Goal: Task Accomplishment & Management: Use online tool/utility

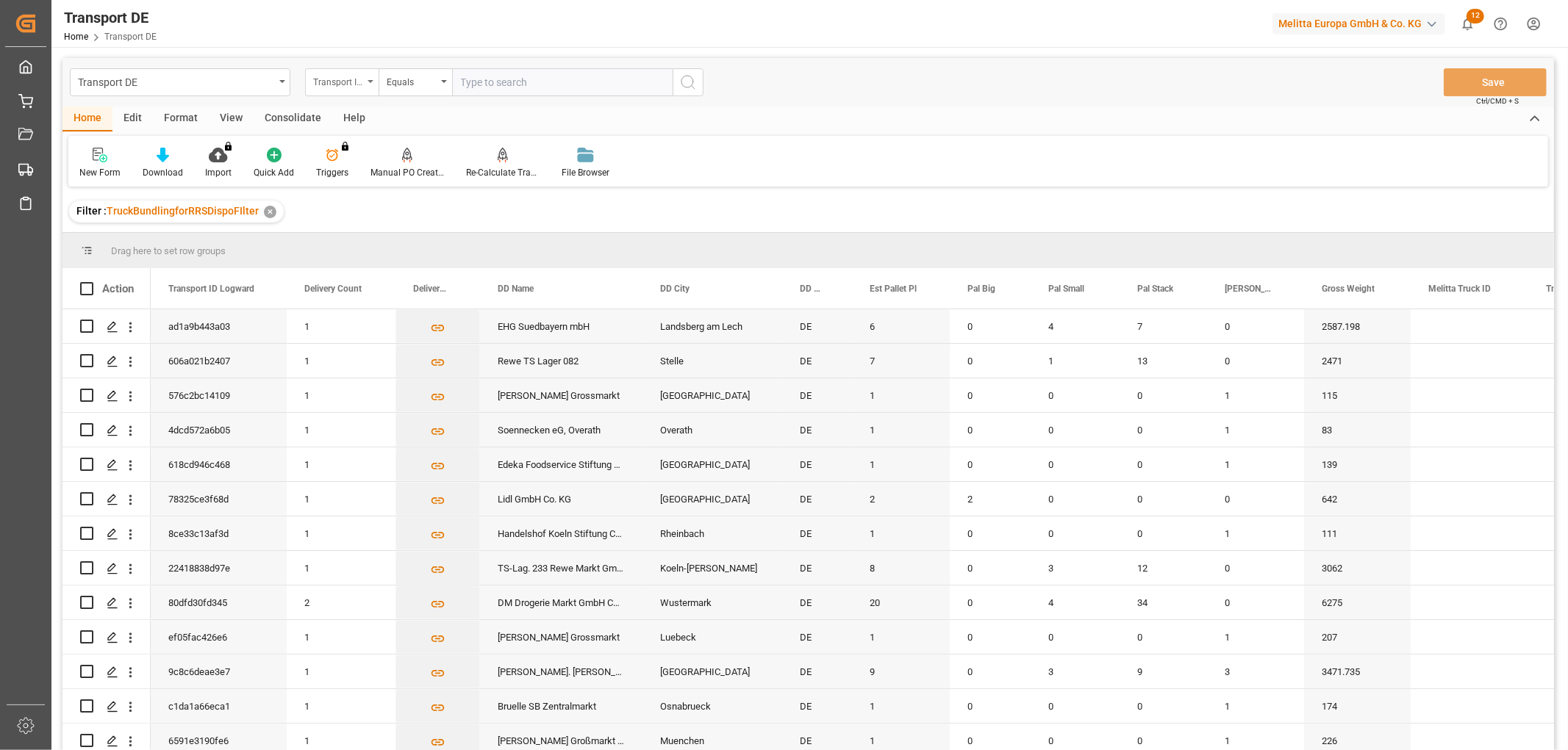
click at [332, 78] on div "Transport ID Logward" at bounding box center [338, 80] width 50 height 17
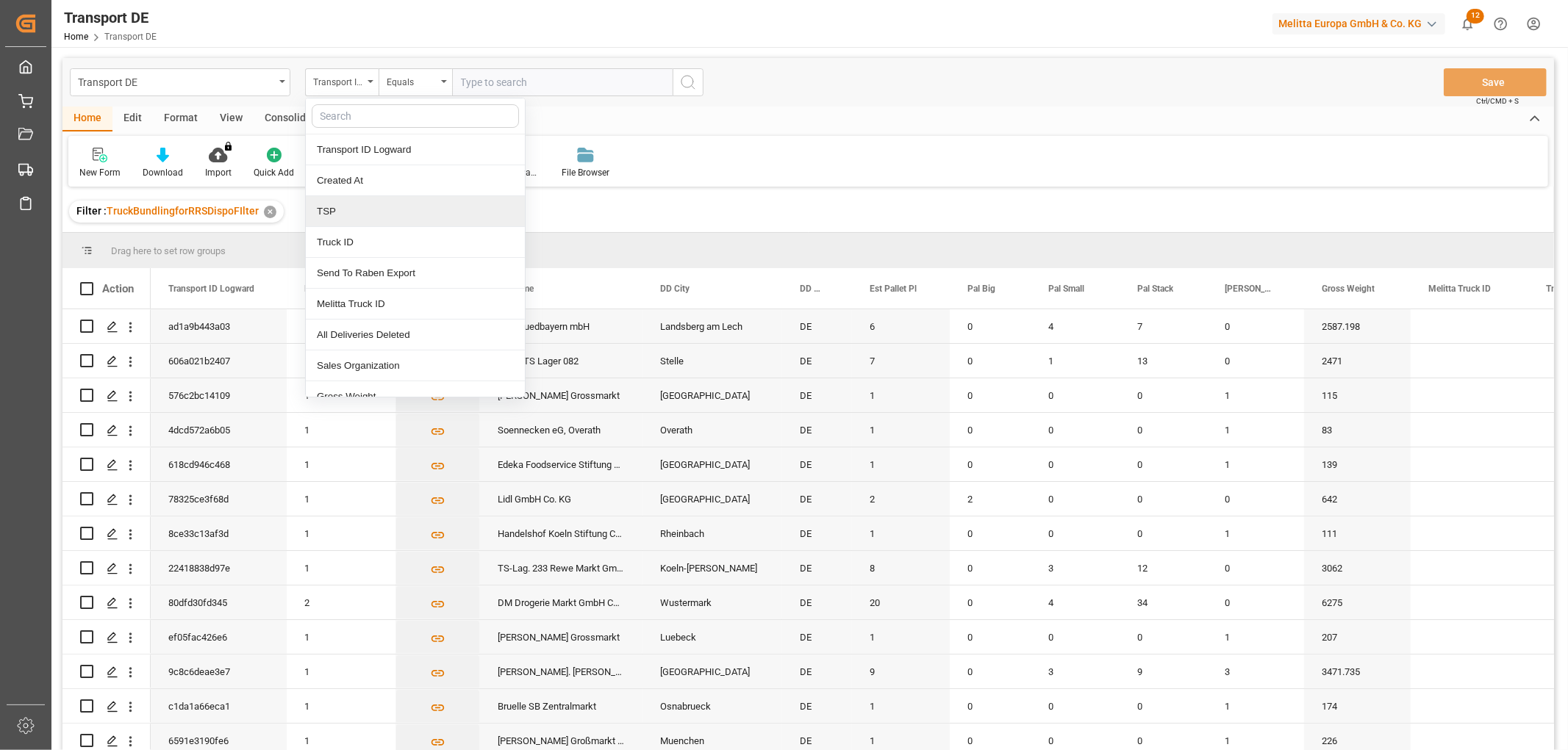
click at [362, 217] on div "TSP" at bounding box center [415, 212] width 219 height 31
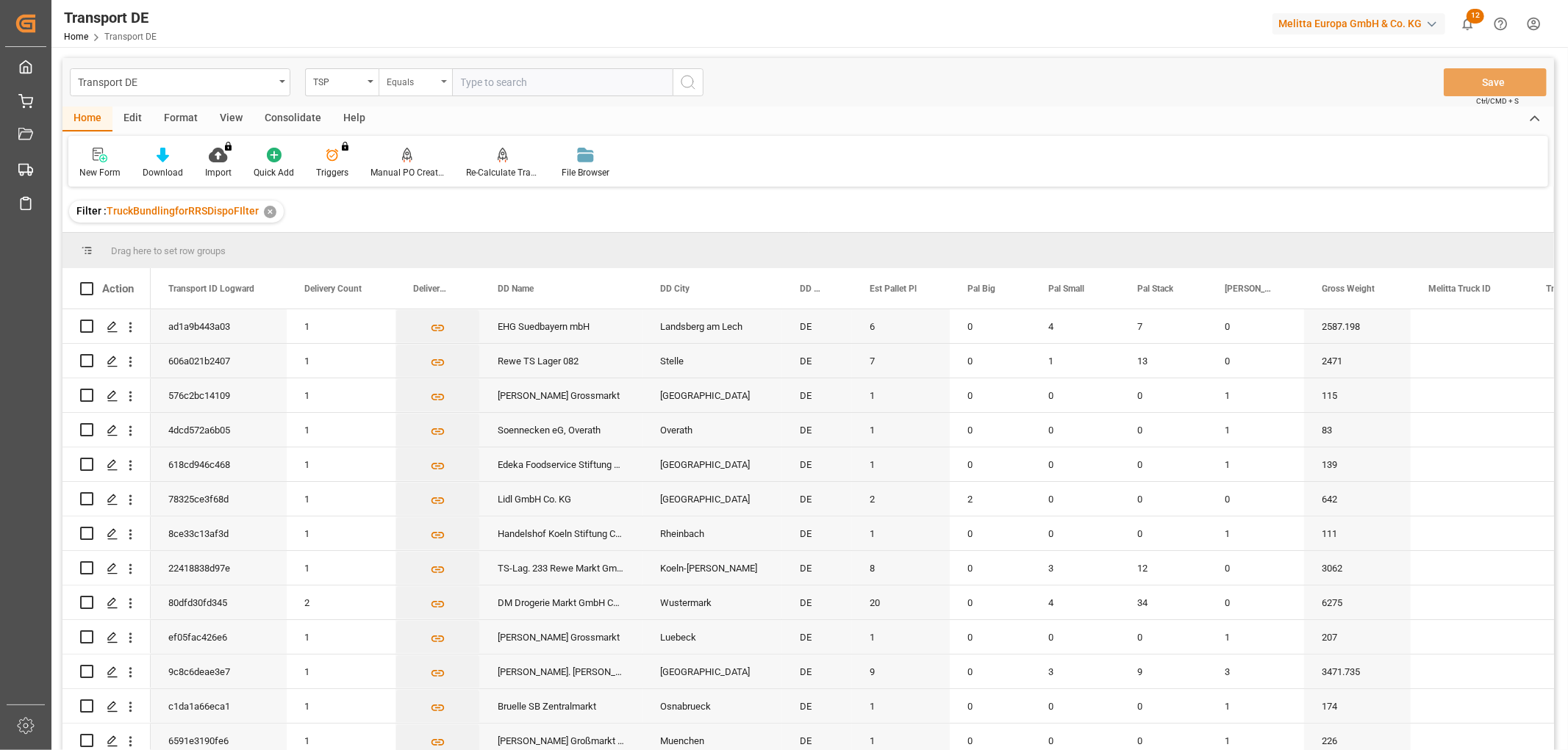
click at [410, 86] on div "Equals" at bounding box center [411, 80] width 50 height 17
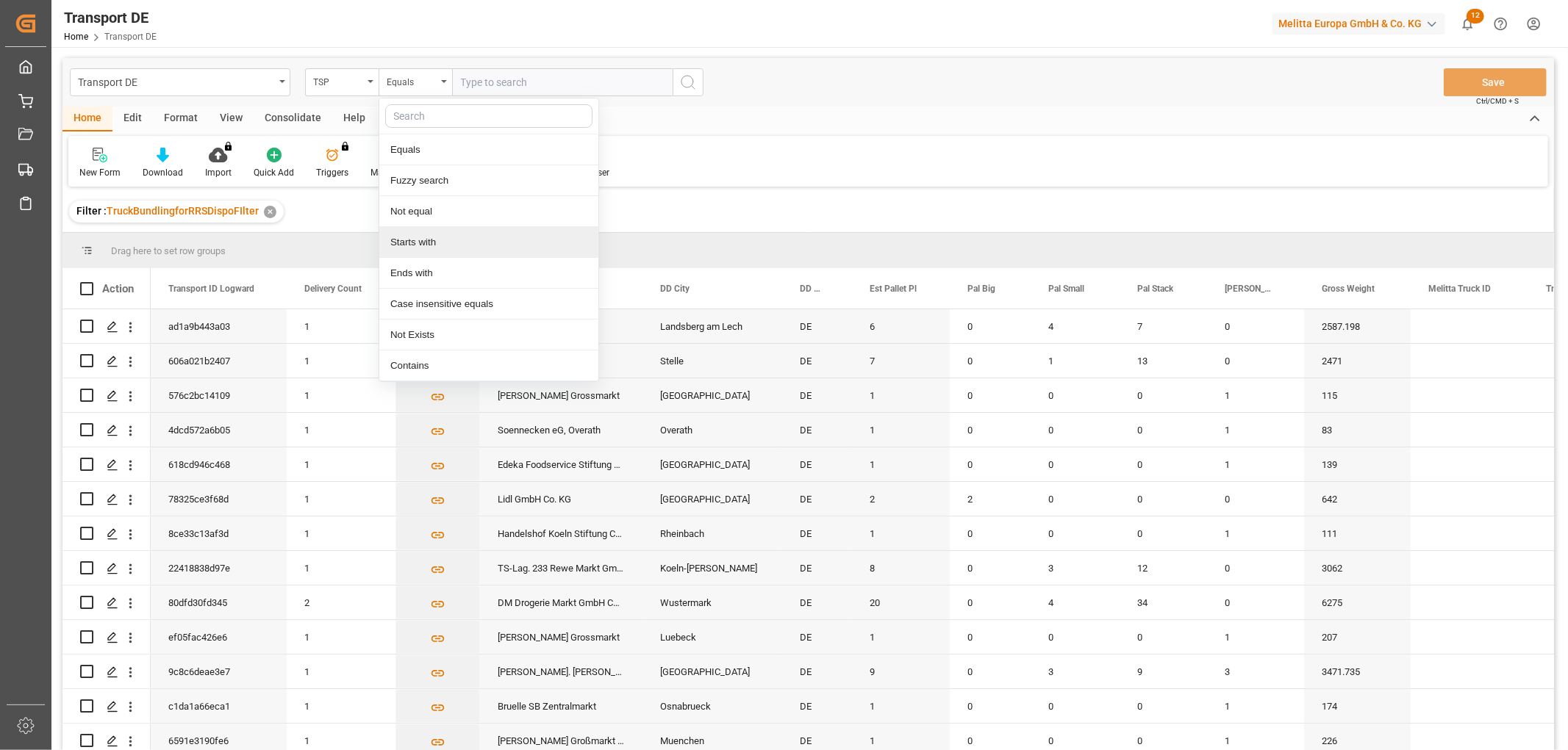
click at [421, 239] on div "Starts with" at bounding box center [489, 242] width 219 height 31
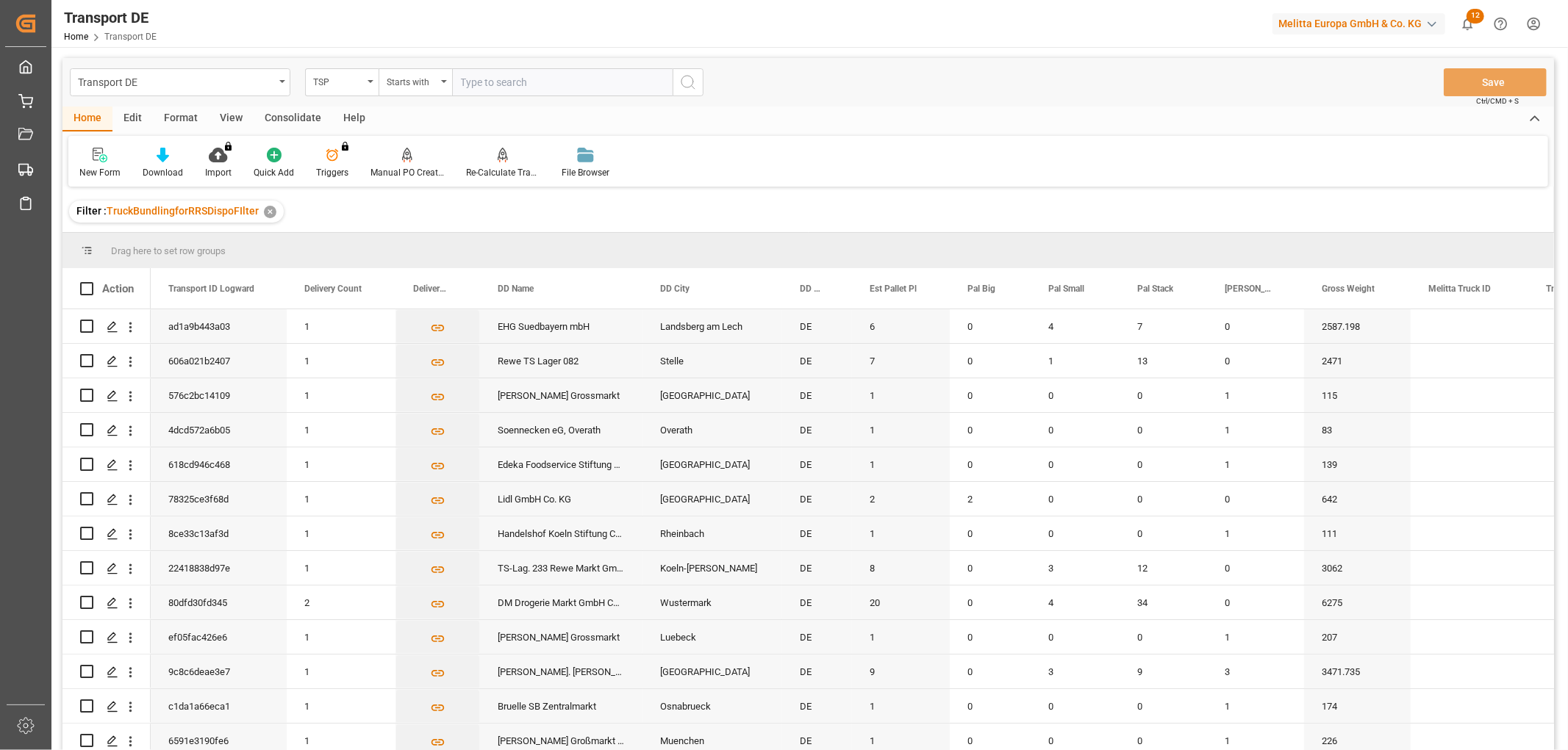
click at [491, 78] on input "text" at bounding box center [563, 83] width 220 height 28
type input "Self pickup DE"
click at [686, 82] on icon "search button" at bounding box center [688, 82] width 18 height 18
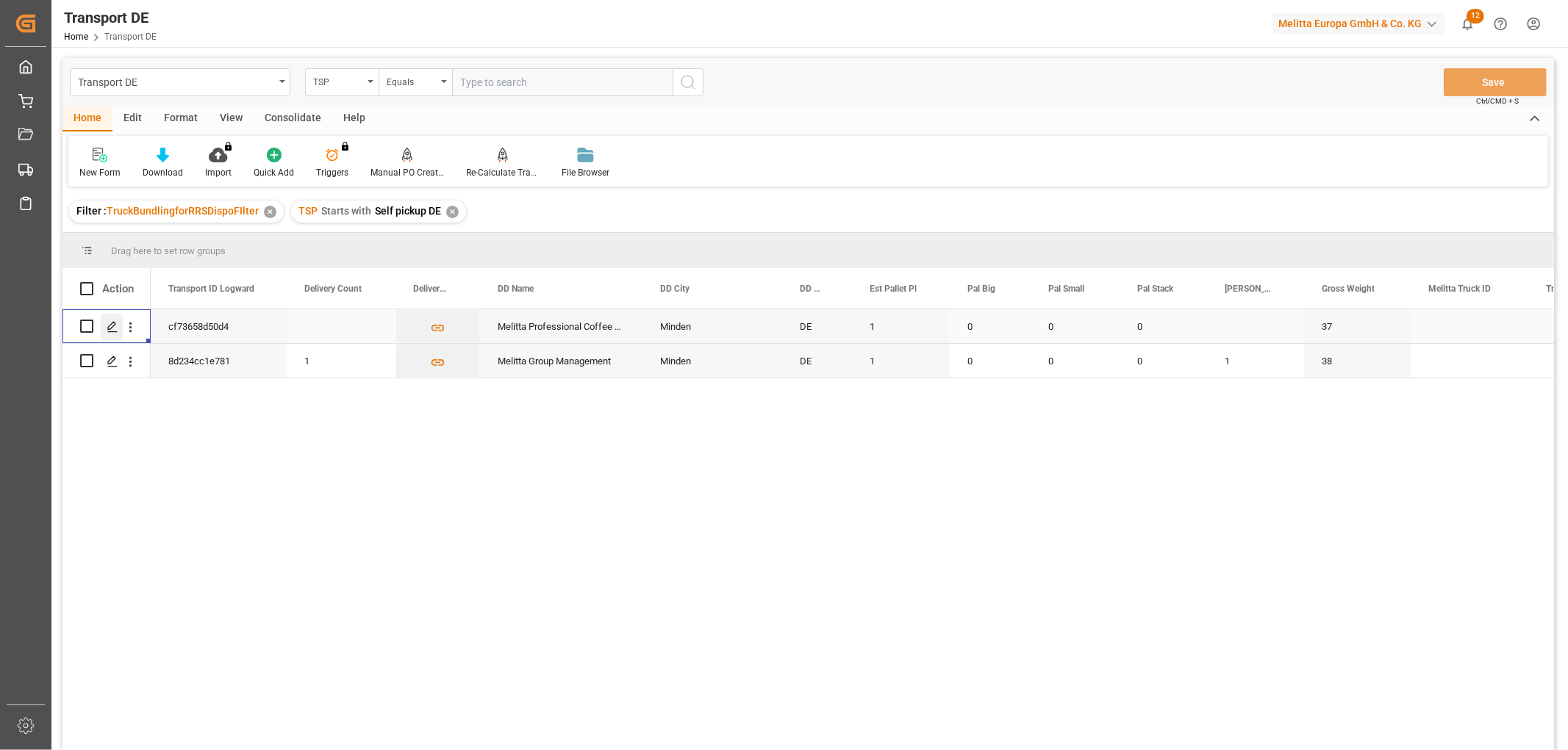
click at [114, 324] on polygon "Press SPACE to select this row." at bounding box center [112, 325] width 7 height 7
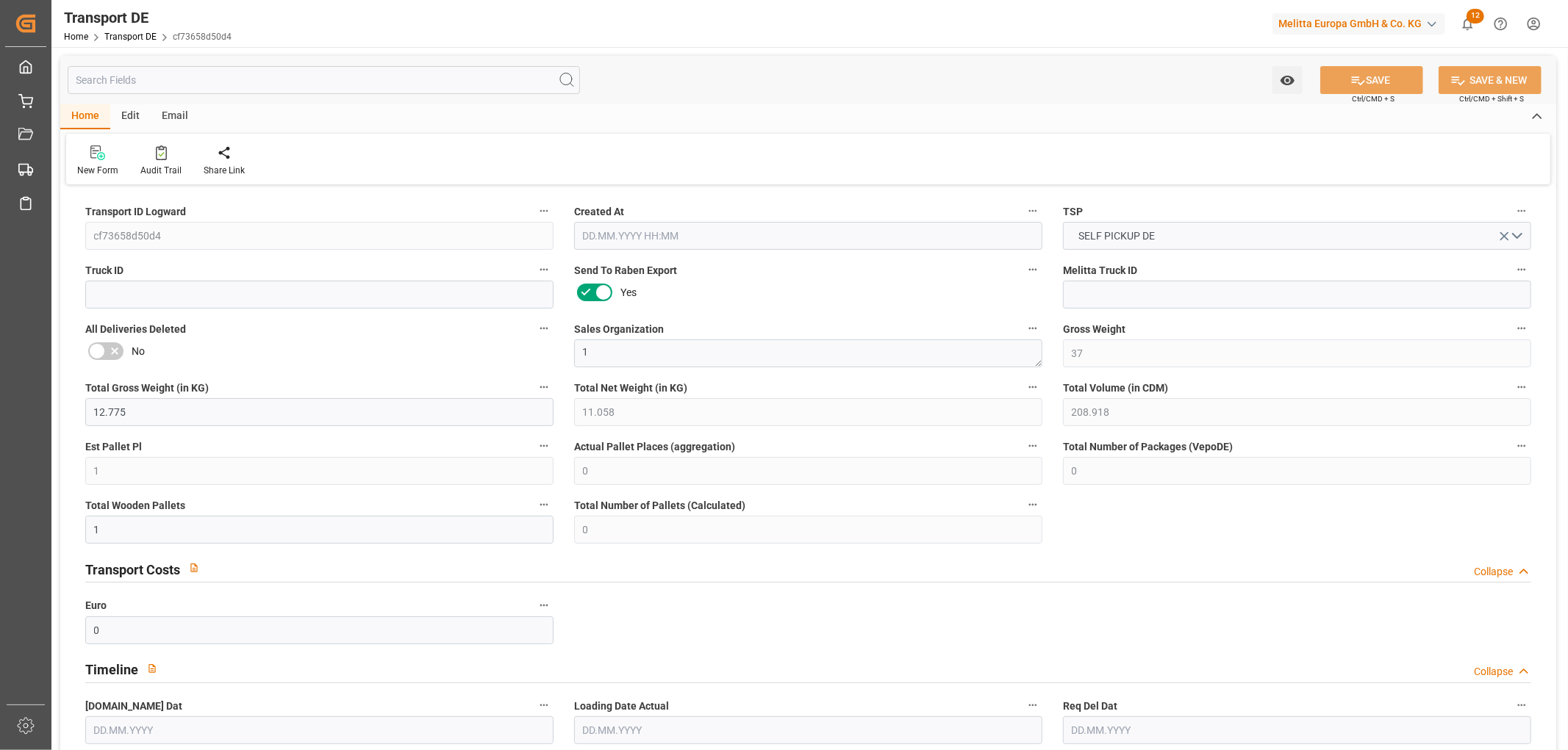
type input "37"
type input "12.775"
type input "11.058"
type input "208.918"
type input "1"
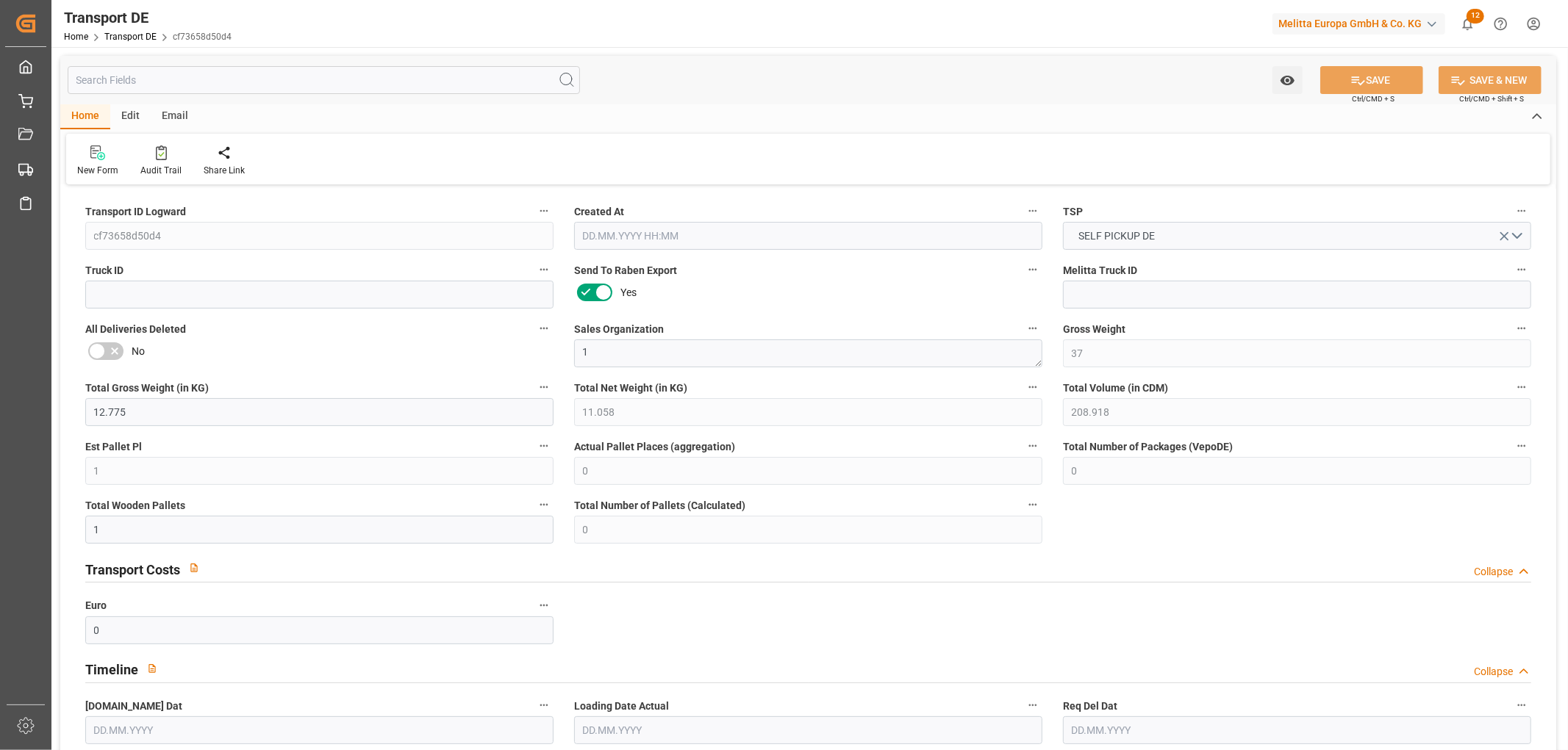
type input "0"
type input "1"
type input "0"
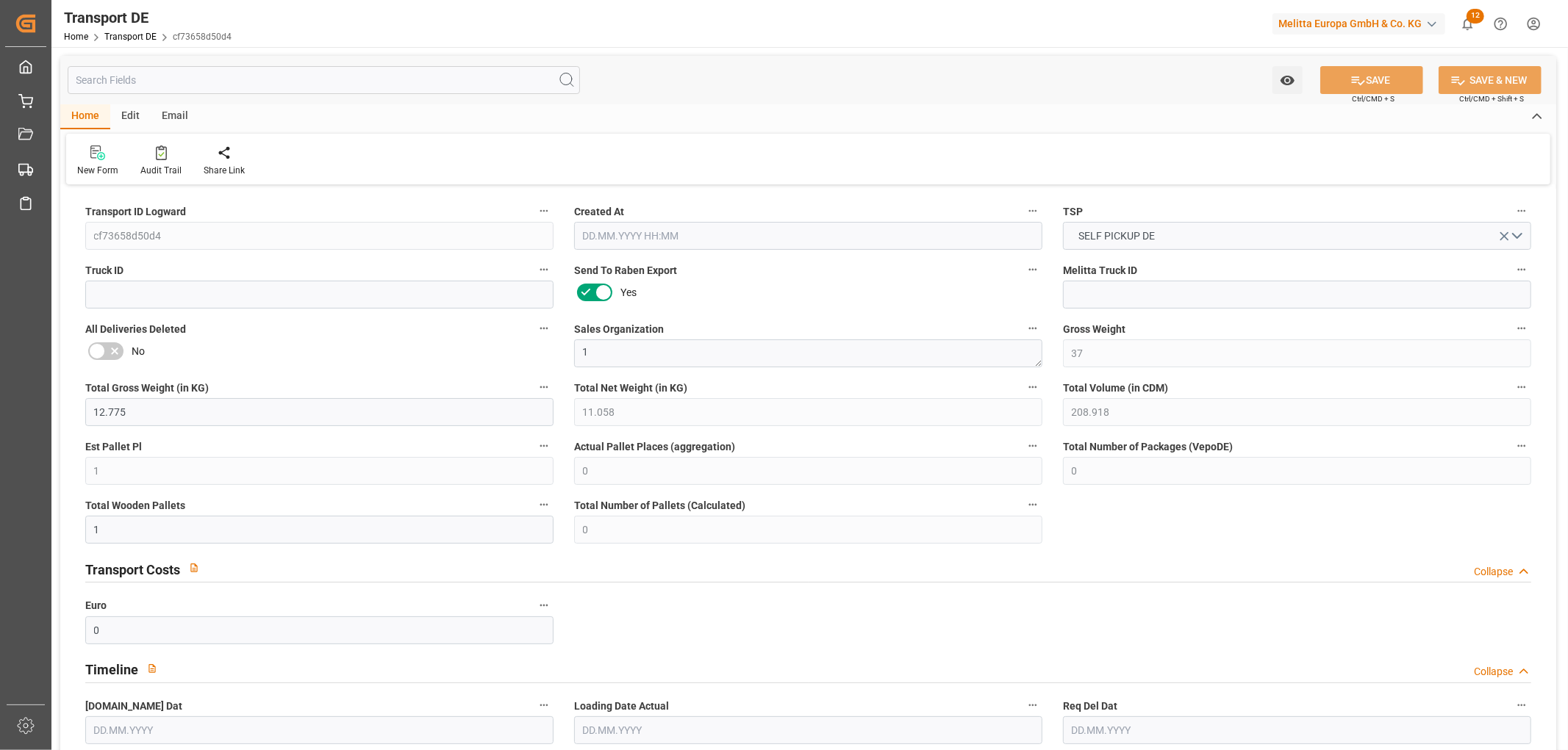
type input "32"
type input "0"
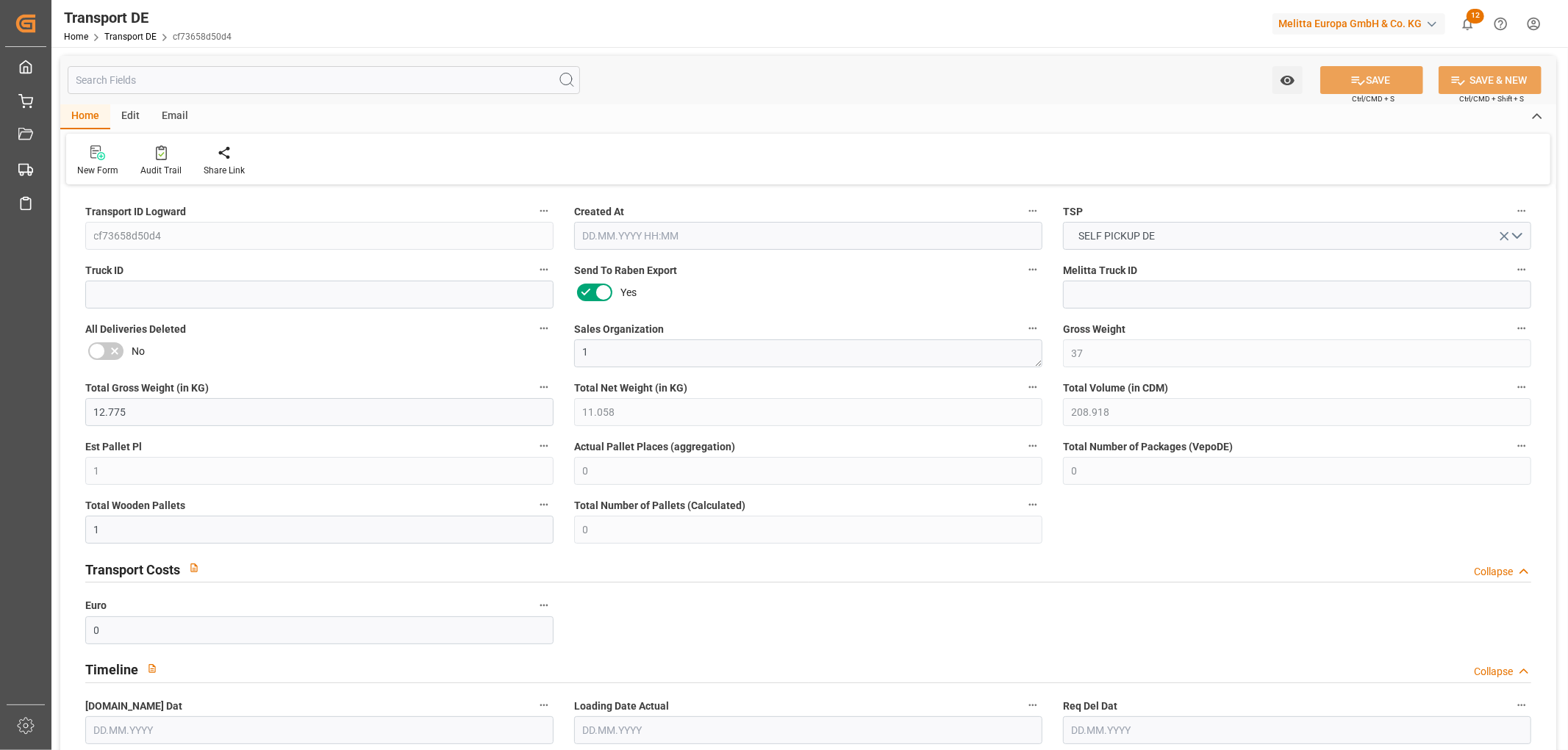
type input "0"
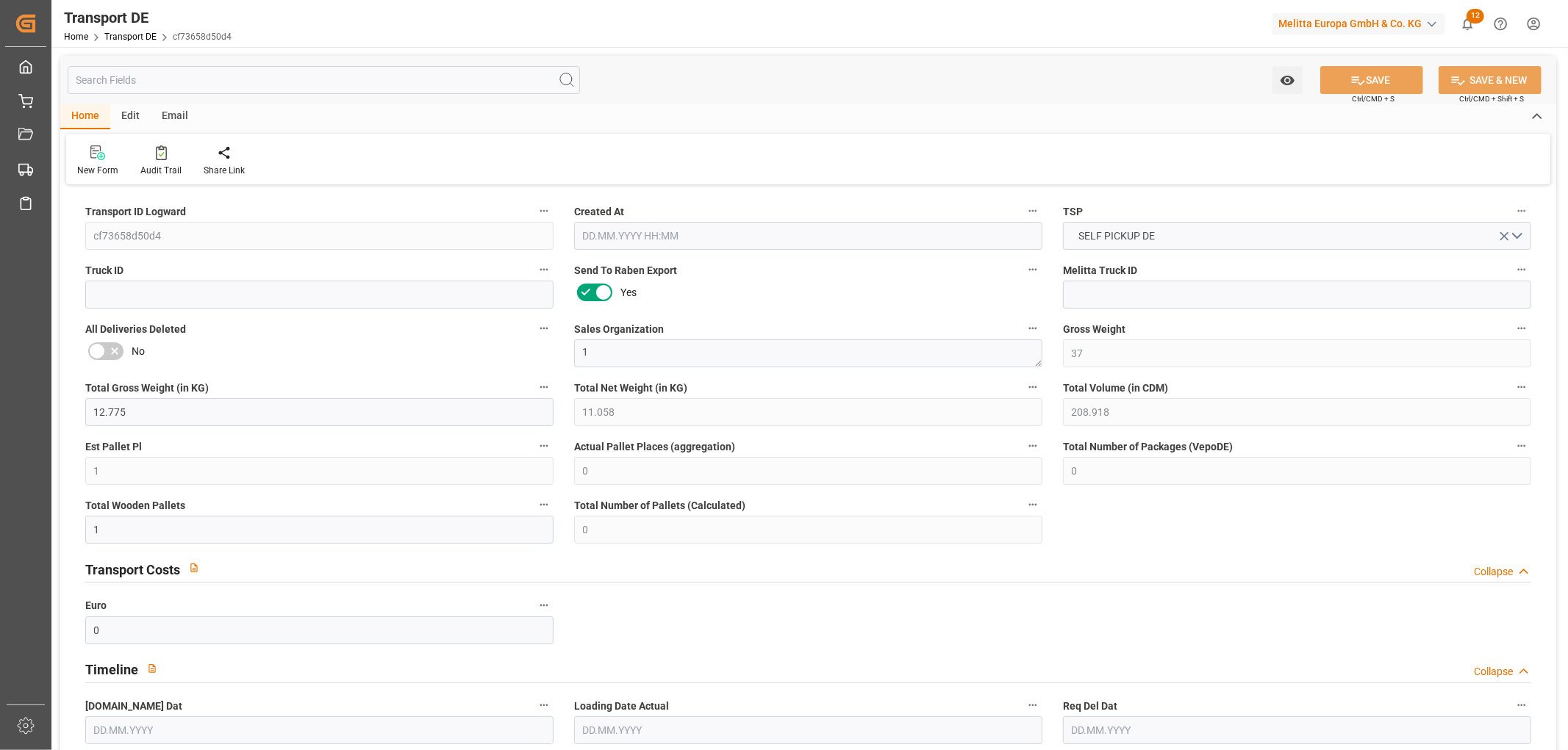
type input "0"
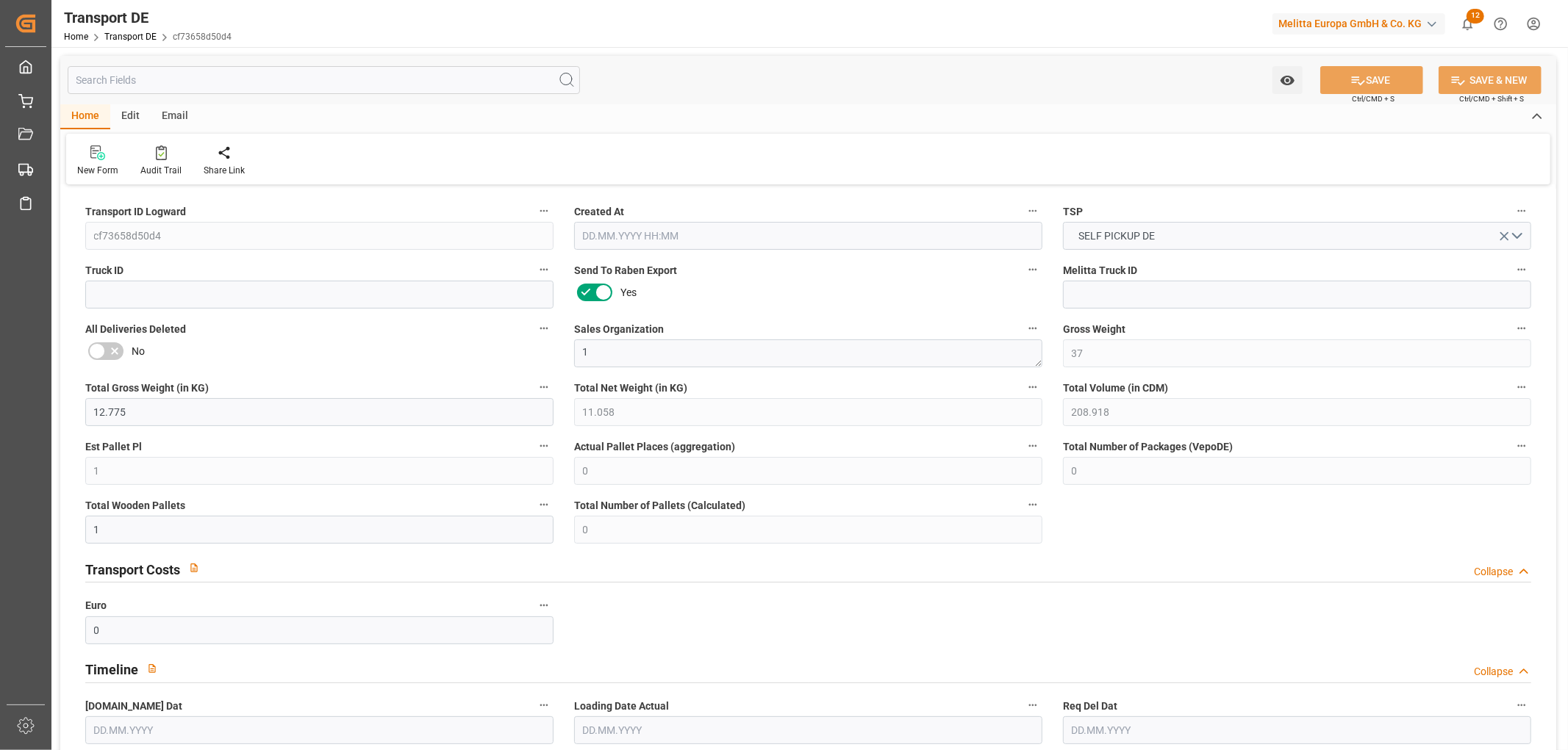
type input "0"
type input "[DATE] 22:04"
type input "[DATE]"
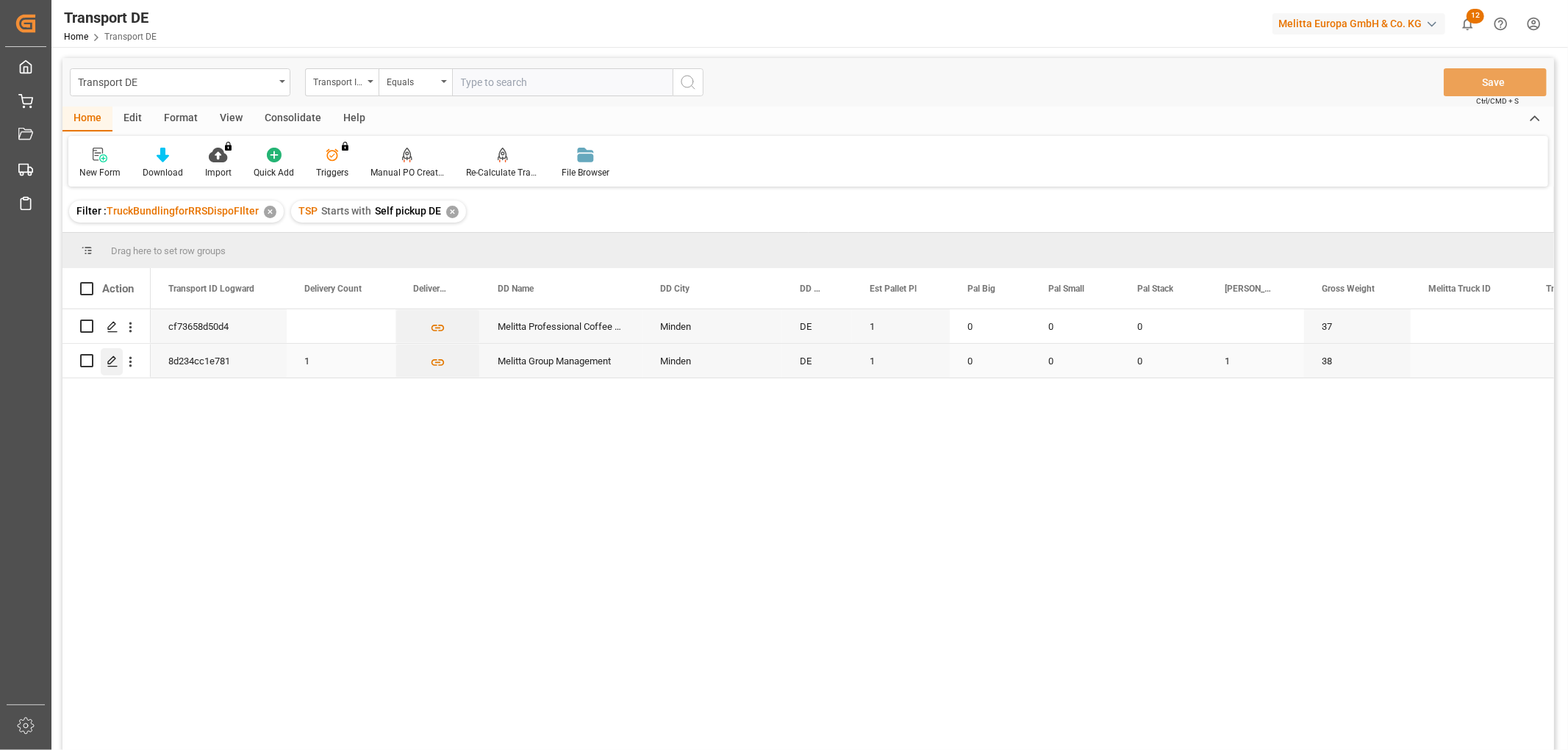
click at [113, 359] on icon "Press SPACE to select this row." at bounding box center [112, 360] width 11 height 11
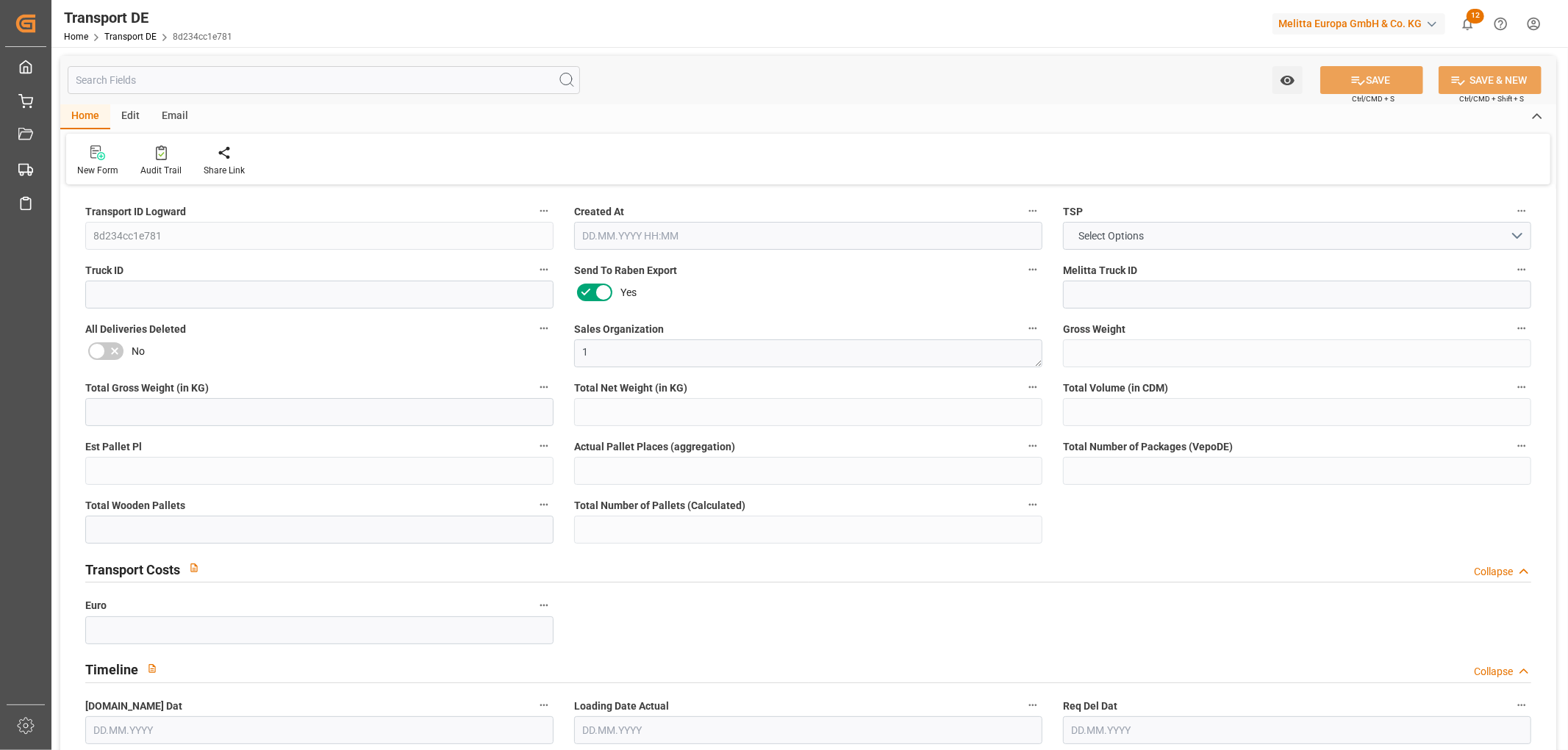
type input "38"
type input "13.782"
type input "12.202"
type input "234.235"
type input "1"
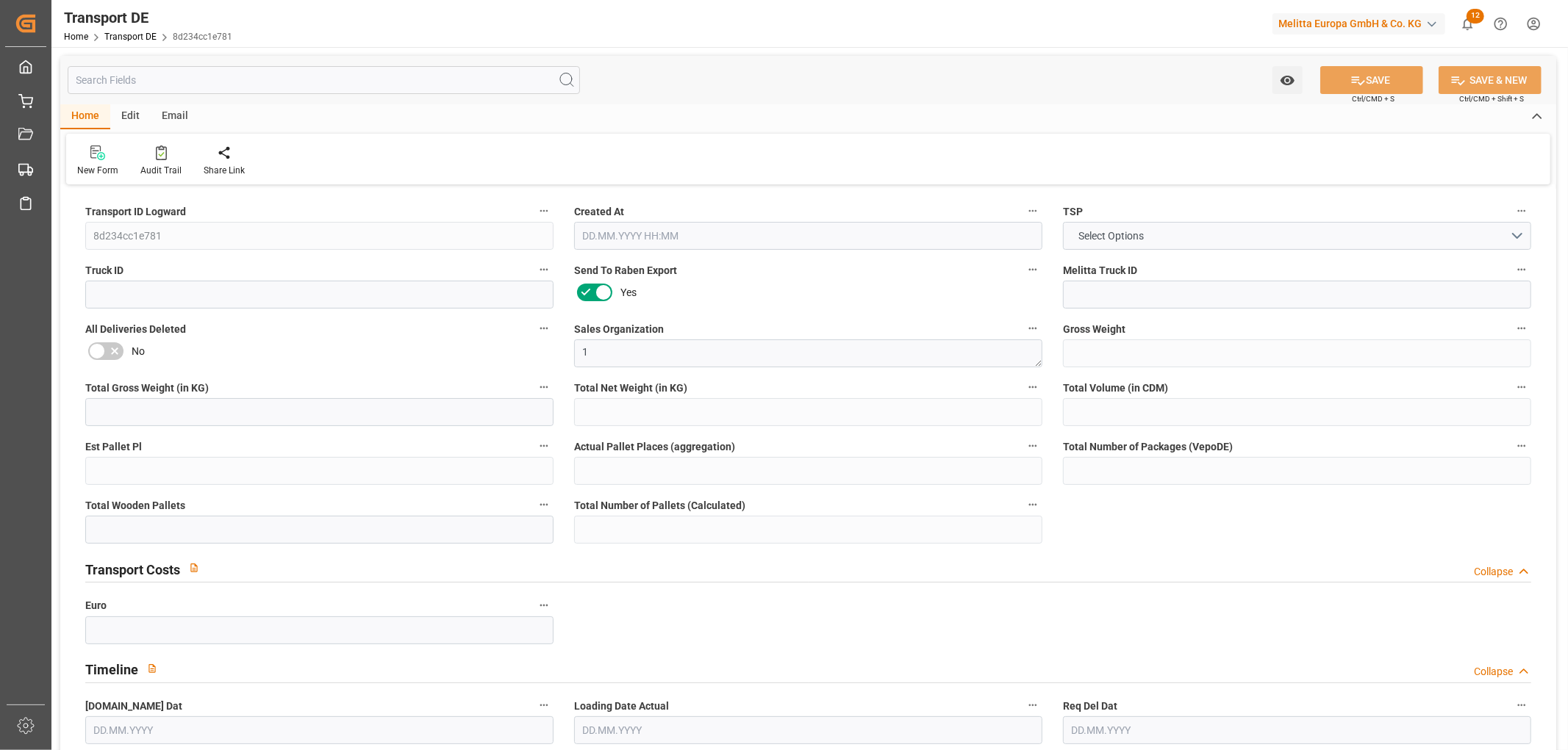
type input "0"
type input "1"
type input "0"
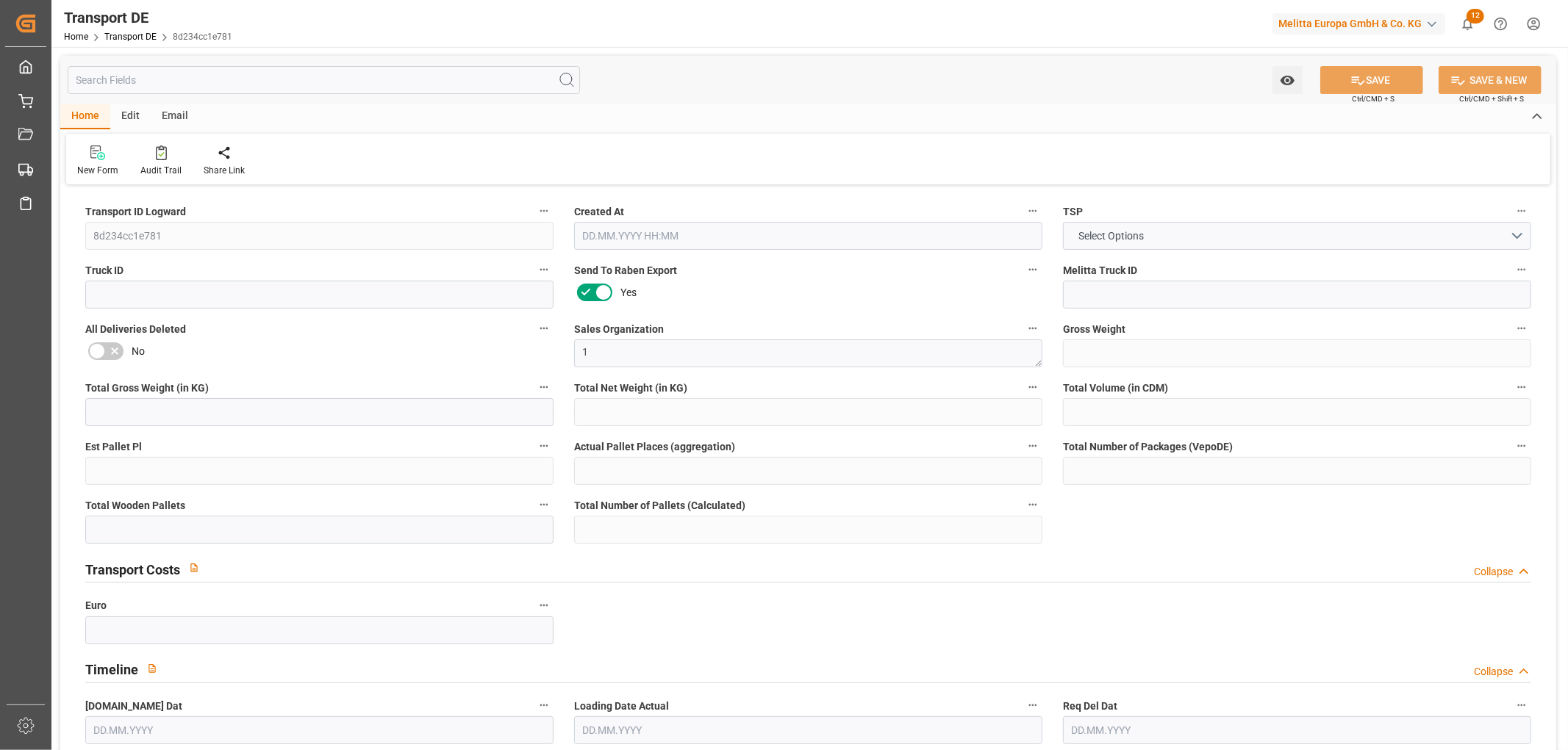
type input "32"
type input "0"
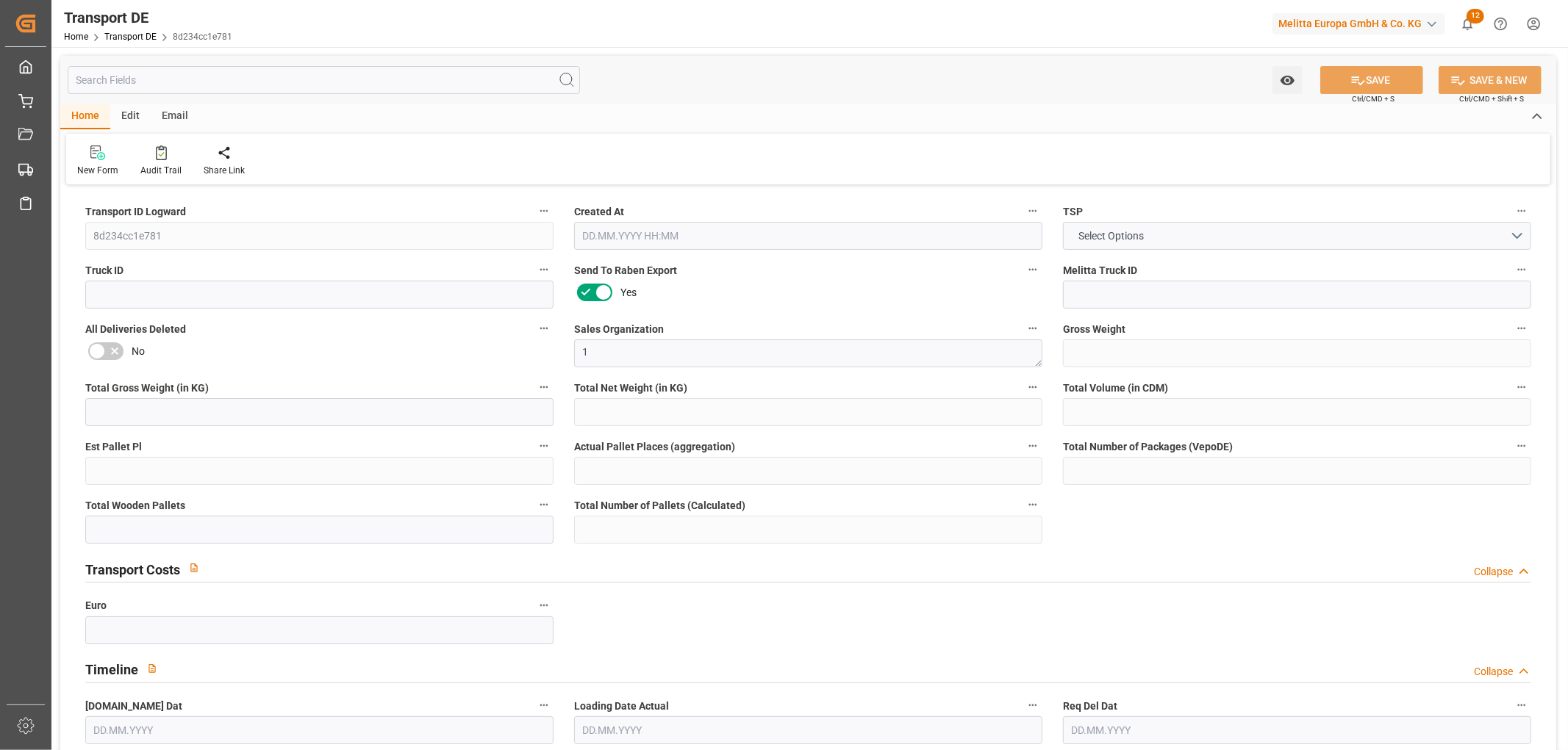
type input "0"
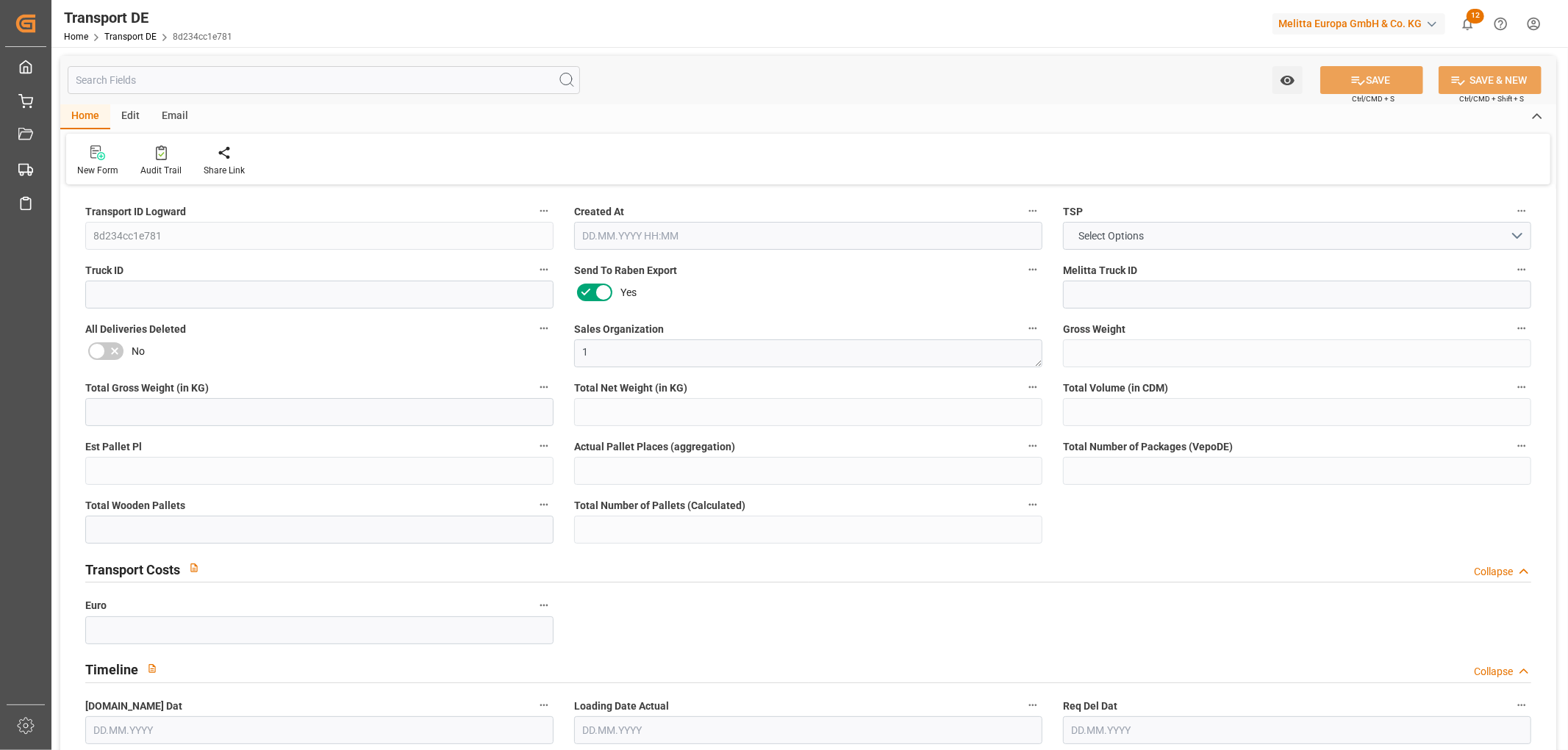
type input "0"
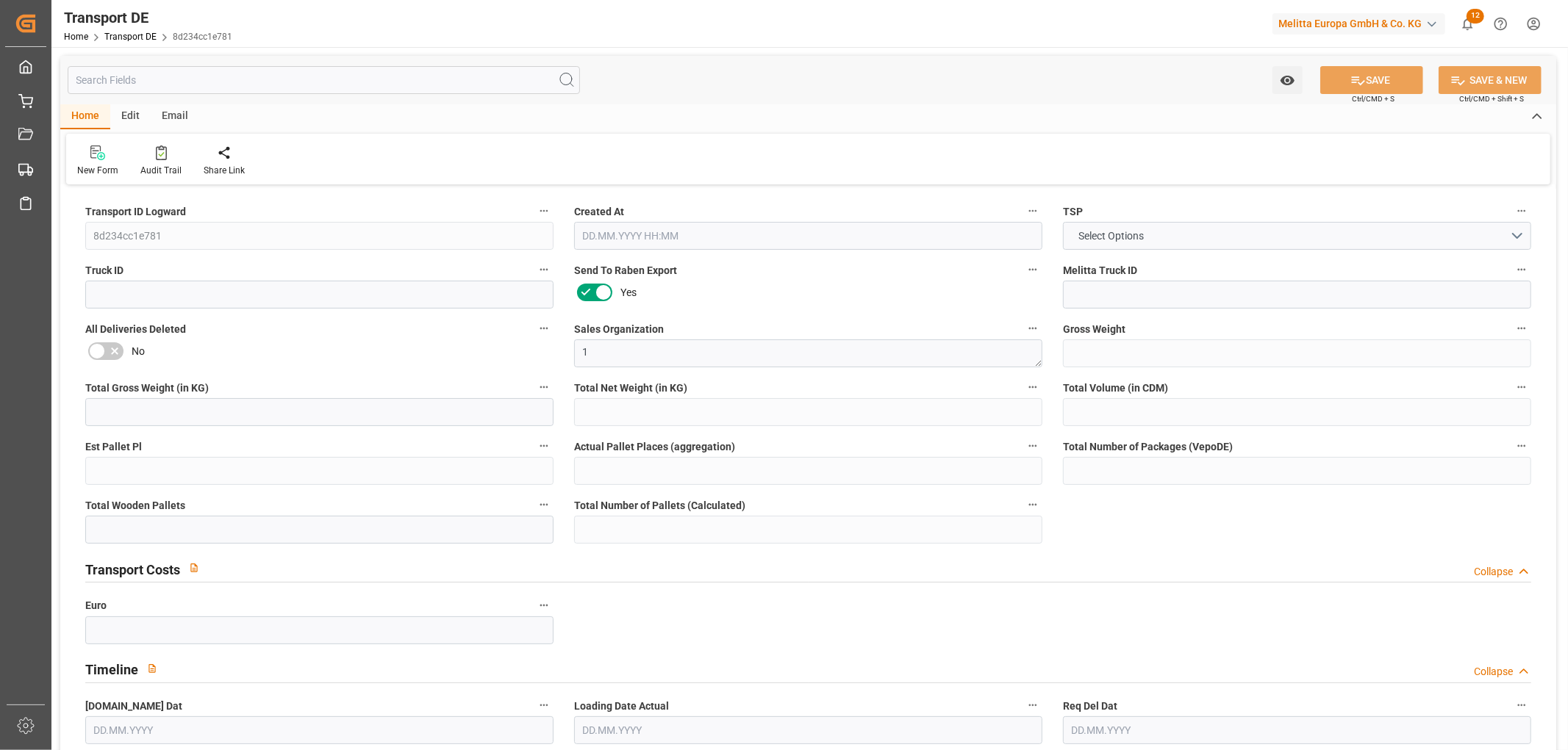
type input "0"
type input "1"
type input "0"
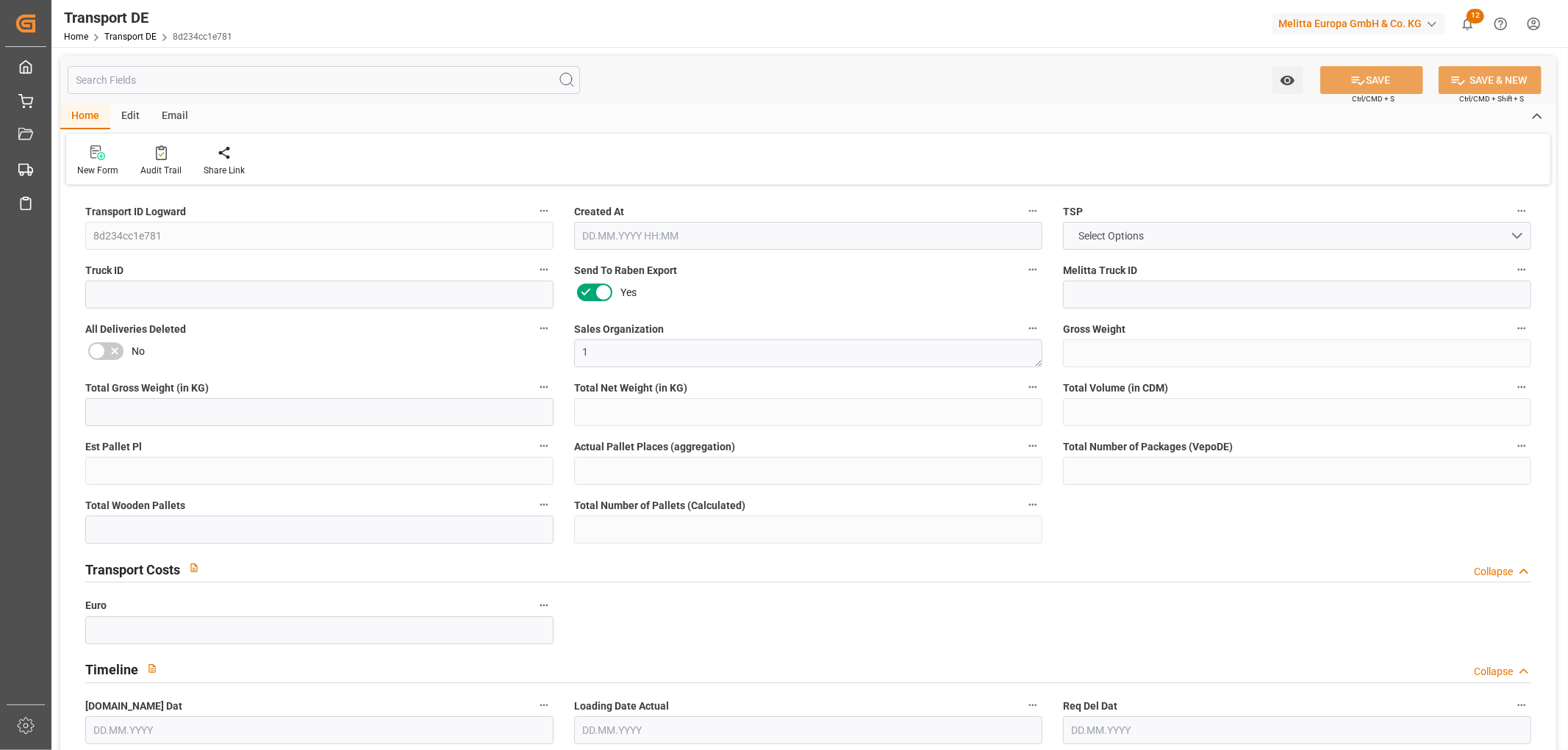
type input "0"
type input "3.039"
type input "0"
type input "[DATE] 22:04"
type input "[DATE]"
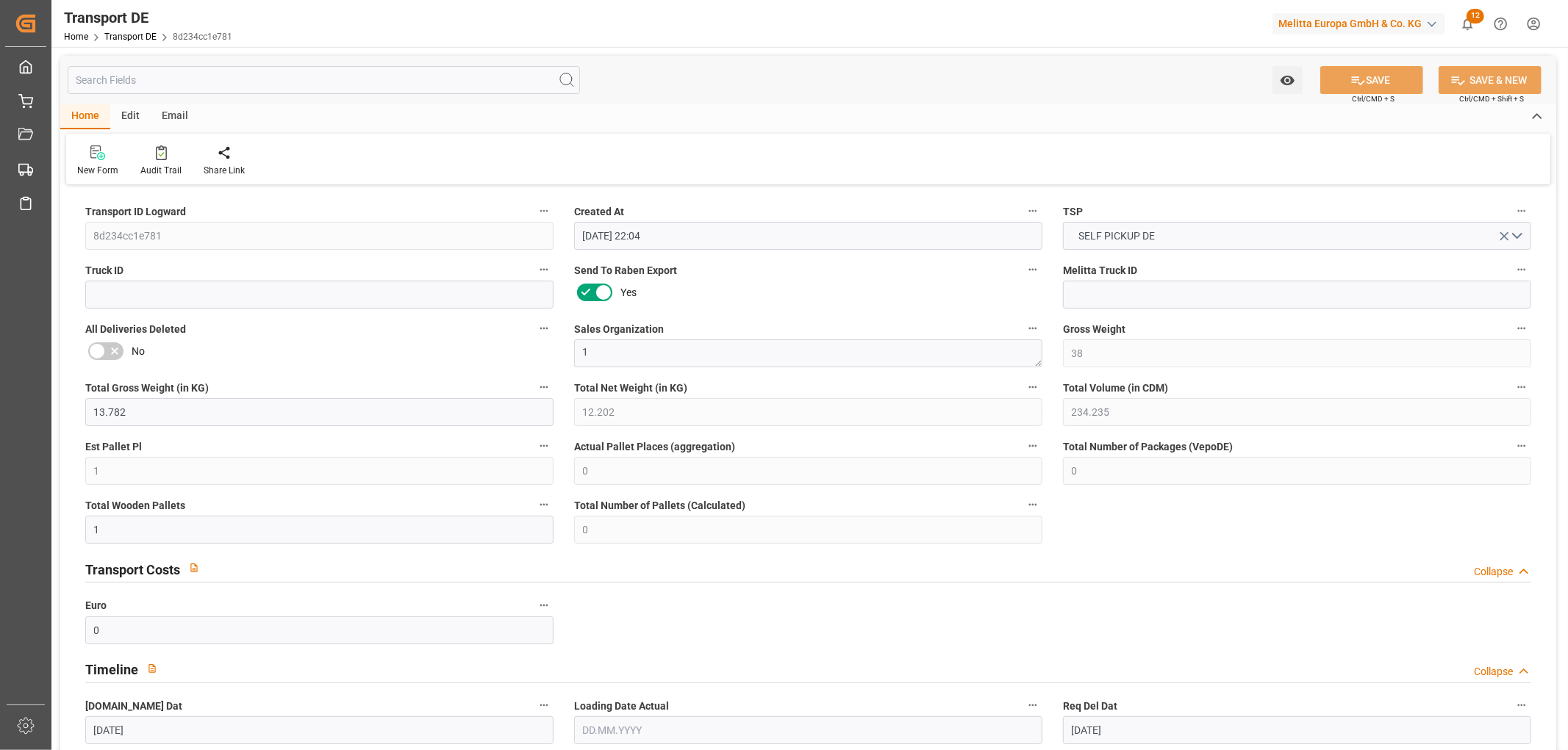
type input "[DATE]"
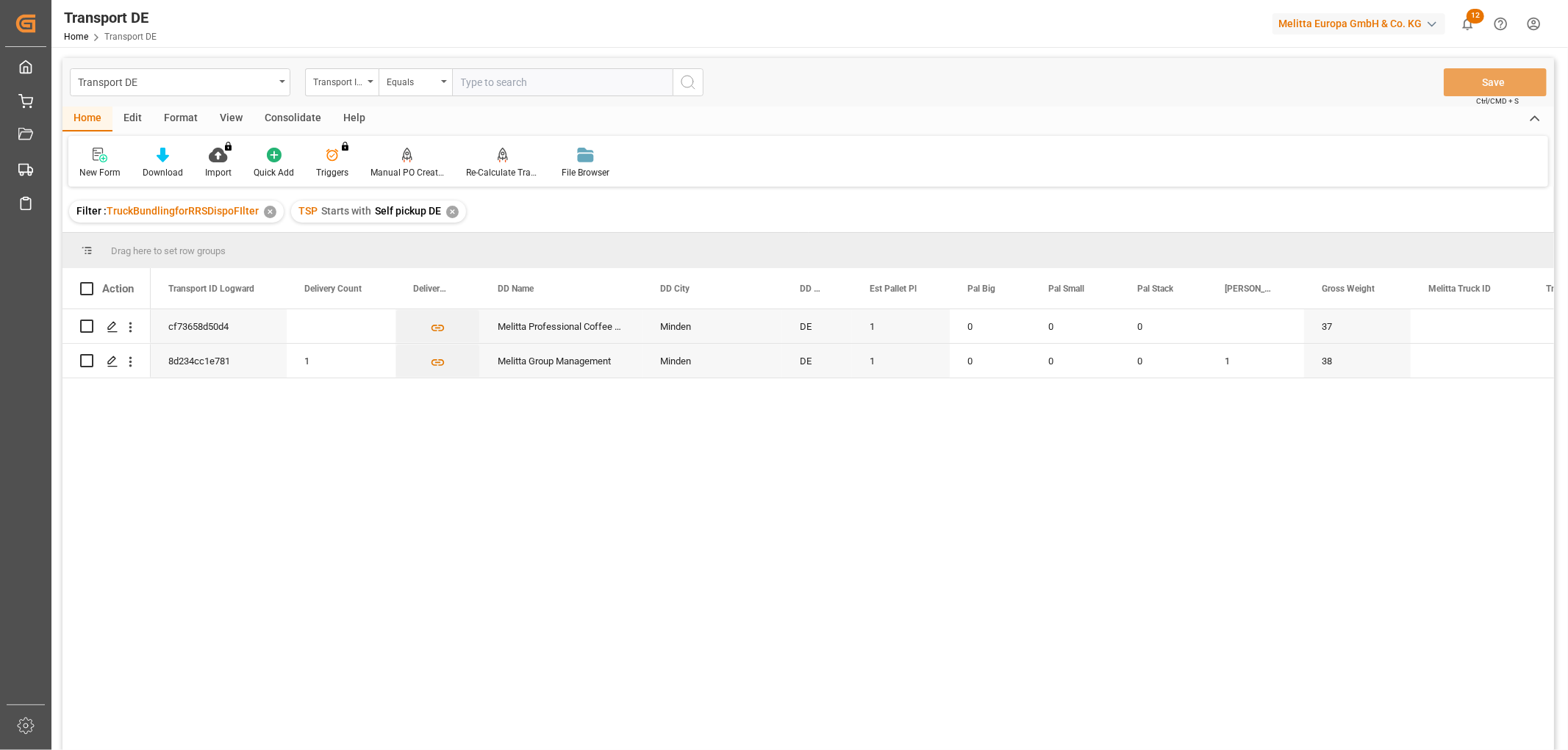
click at [451, 210] on div "✕" at bounding box center [452, 212] width 12 height 12
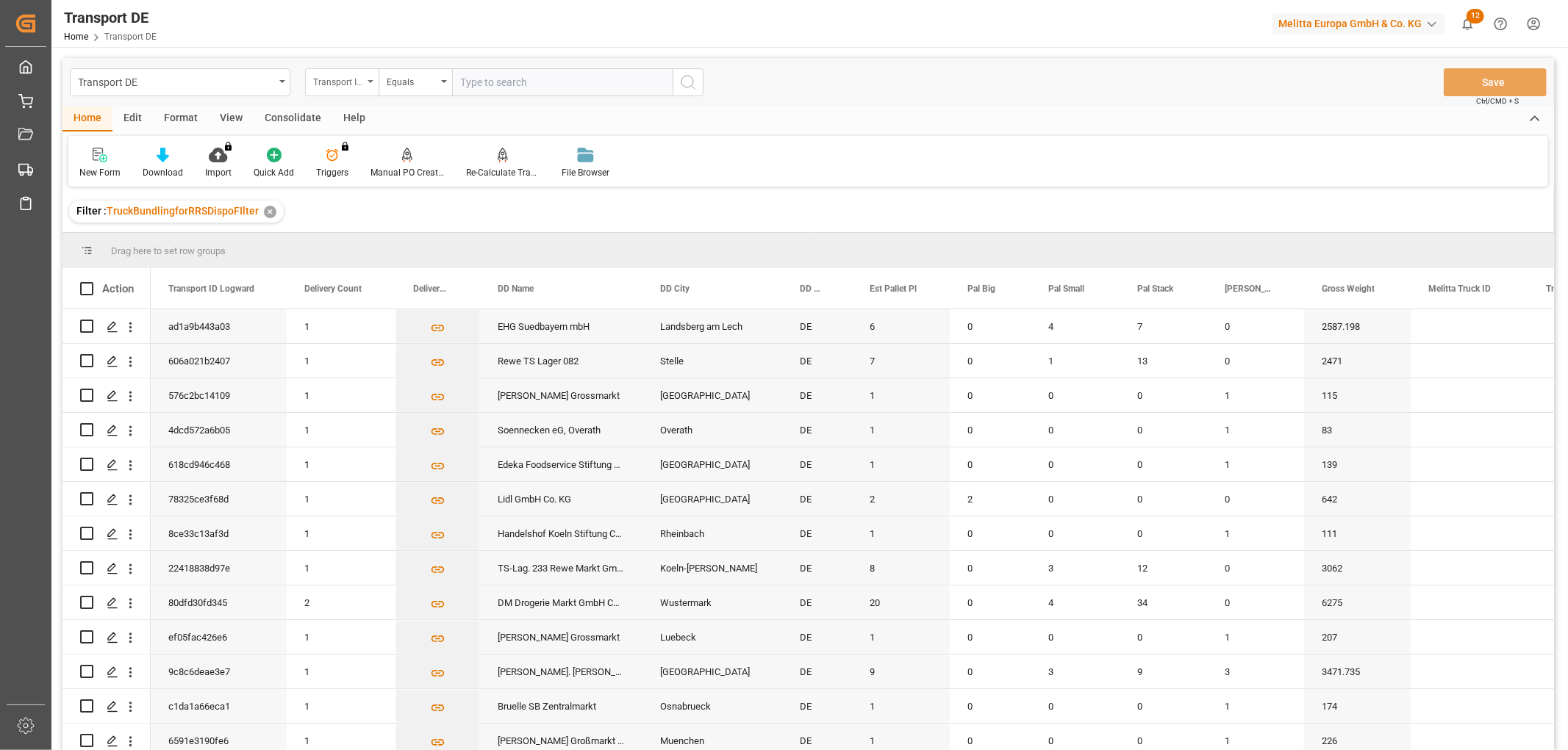
click at [340, 78] on div "Transport ID Logward" at bounding box center [338, 80] width 50 height 17
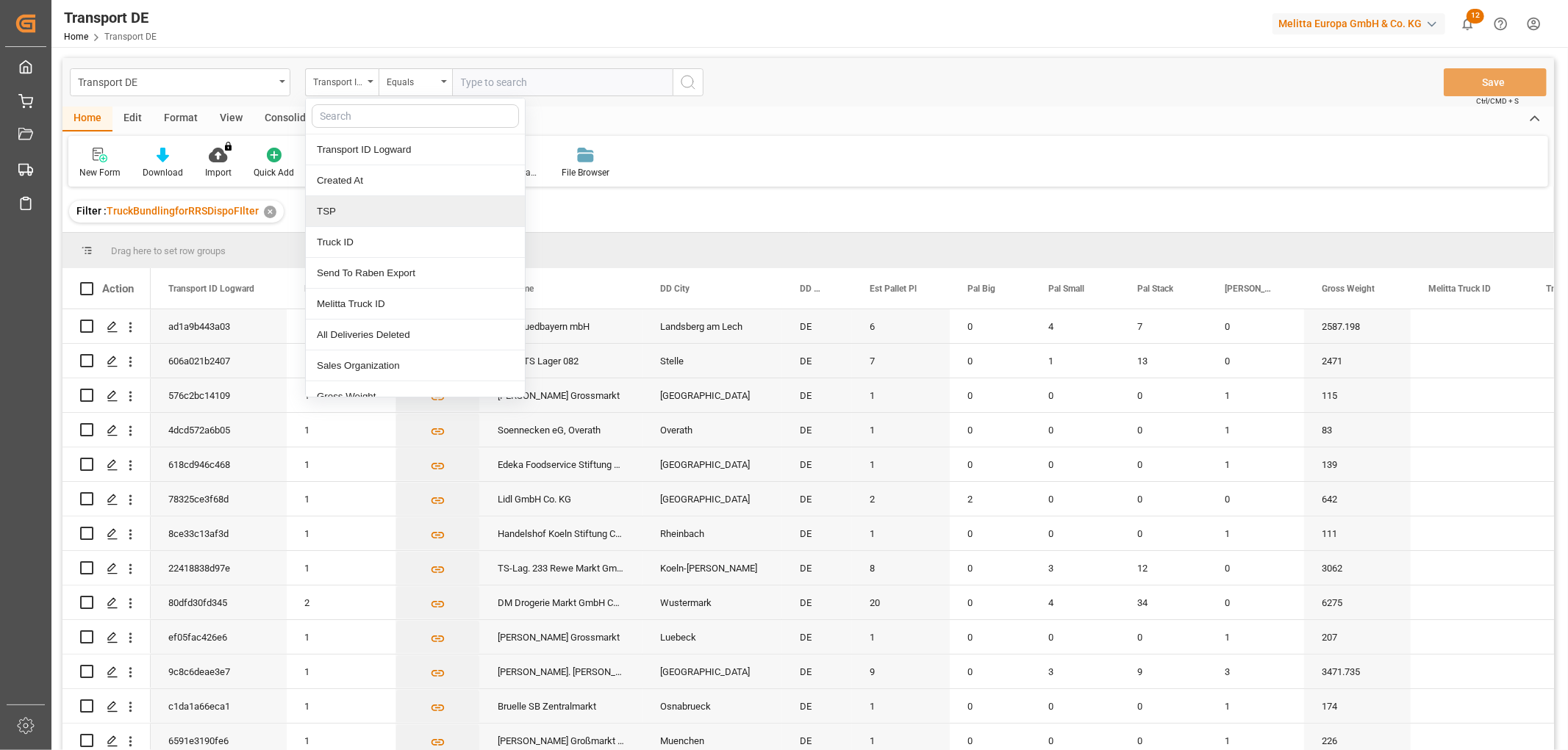
click at [333, 211] on div "TSP" at bounding box center [415, 212] width 219 height 31
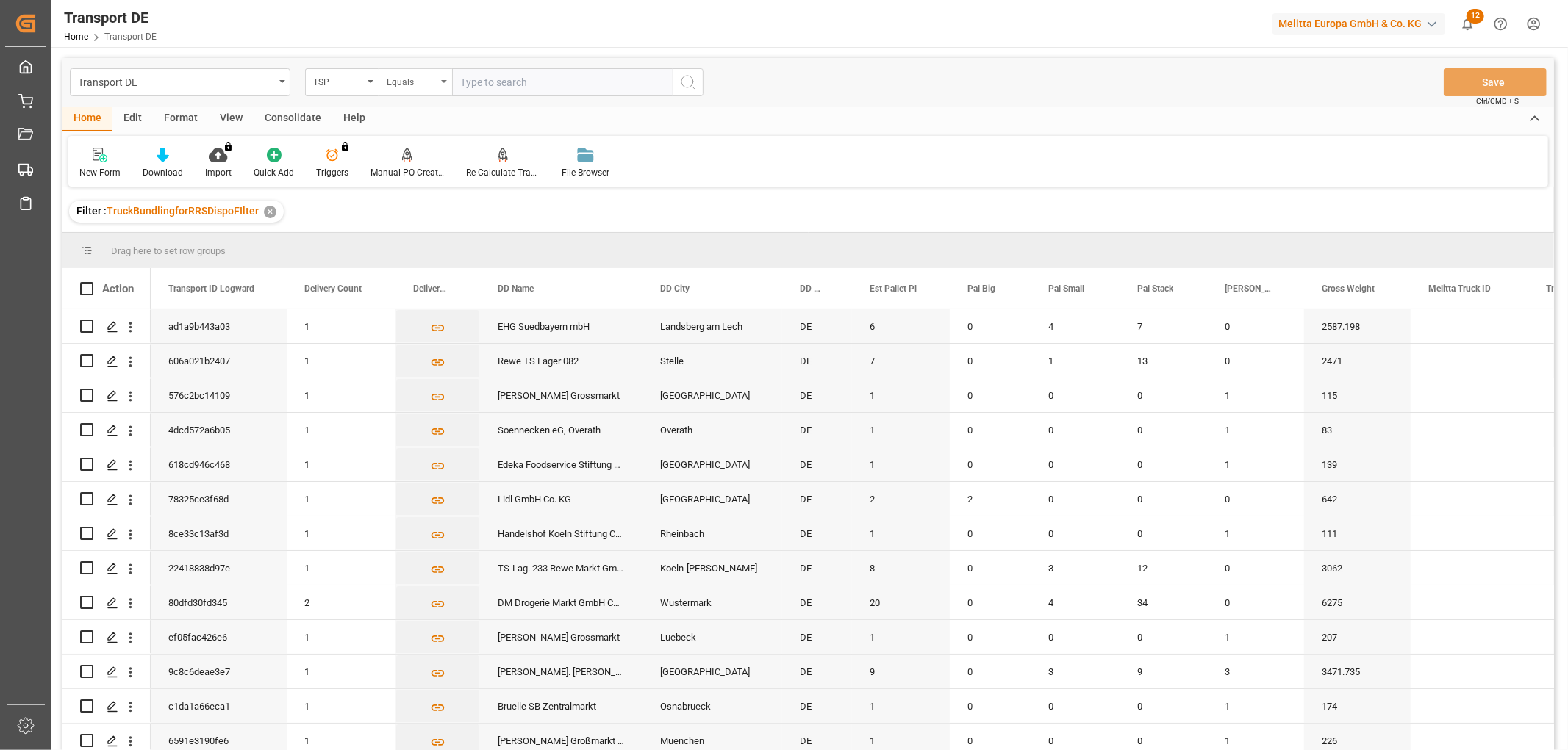
click at [407, 84] on div "Equals" at bounding box center [411, 80] width 50 height 17
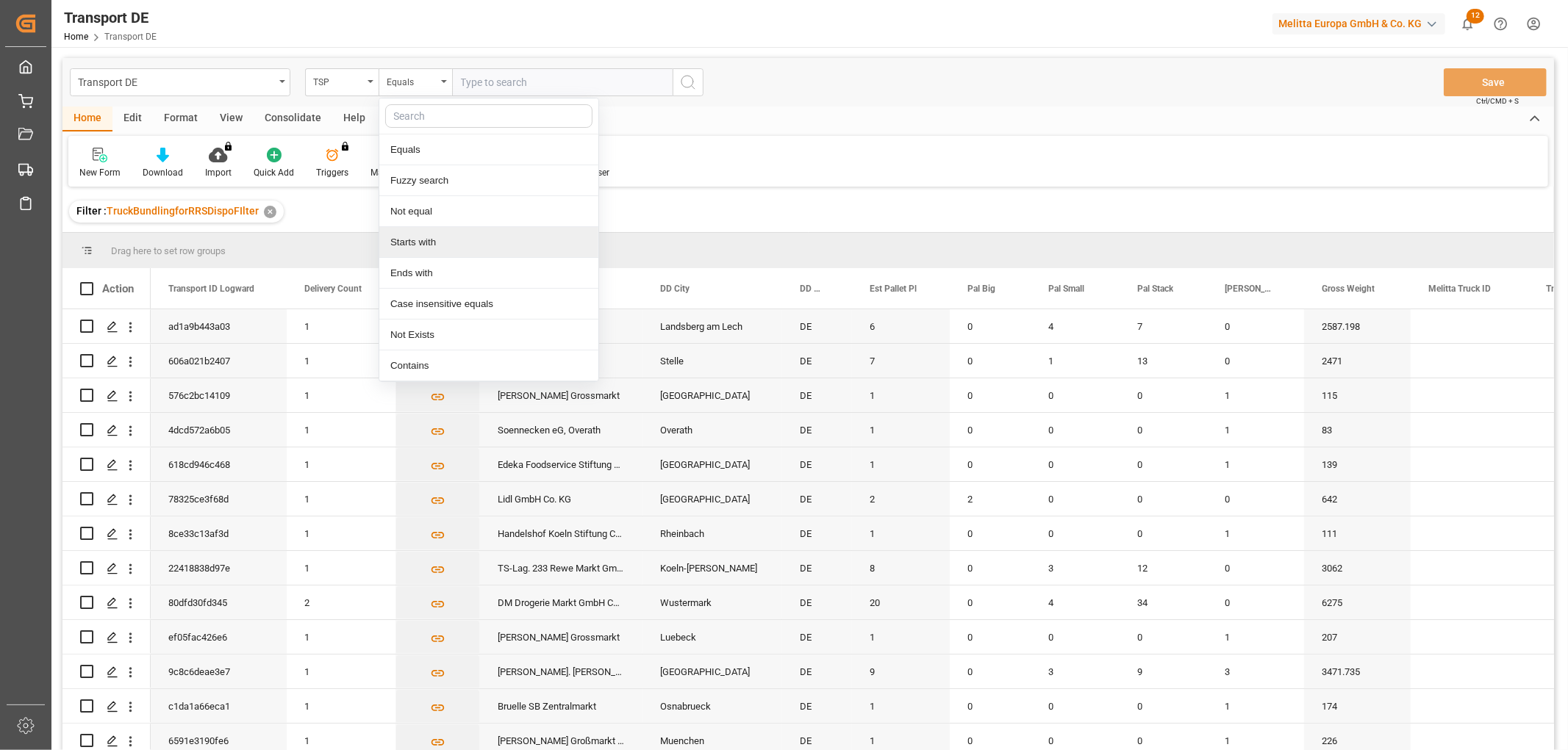
click at [423, 244] on div "Starts with" at bounding box center [489, 242] width 219 height 31
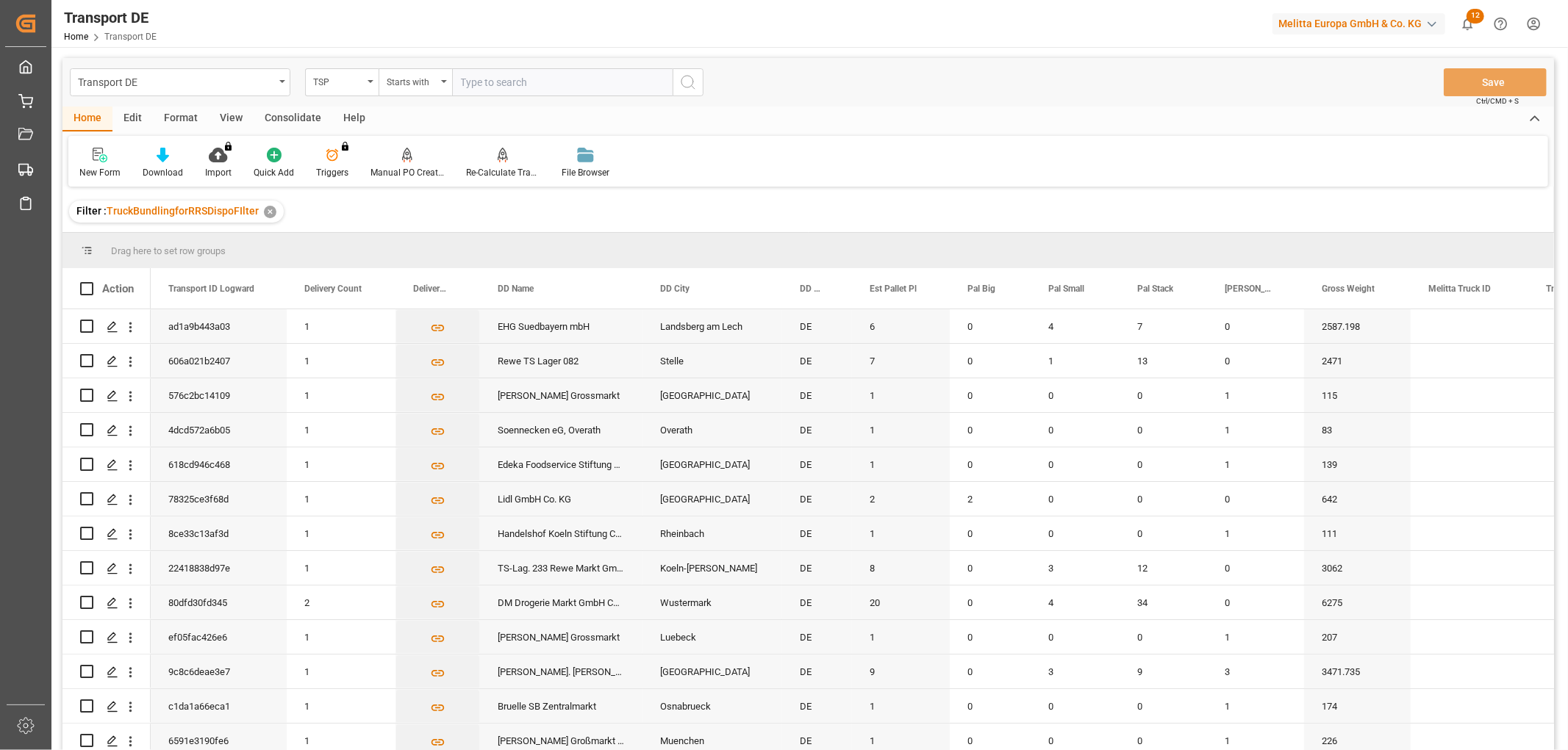
click at [500, 81] on input "text" at bounding box center [563, 83] width 220 height 28
type input "LIT DE"
click at [687, 84] on icon "search button" at bounding box center [688, 82] width 18 height 18
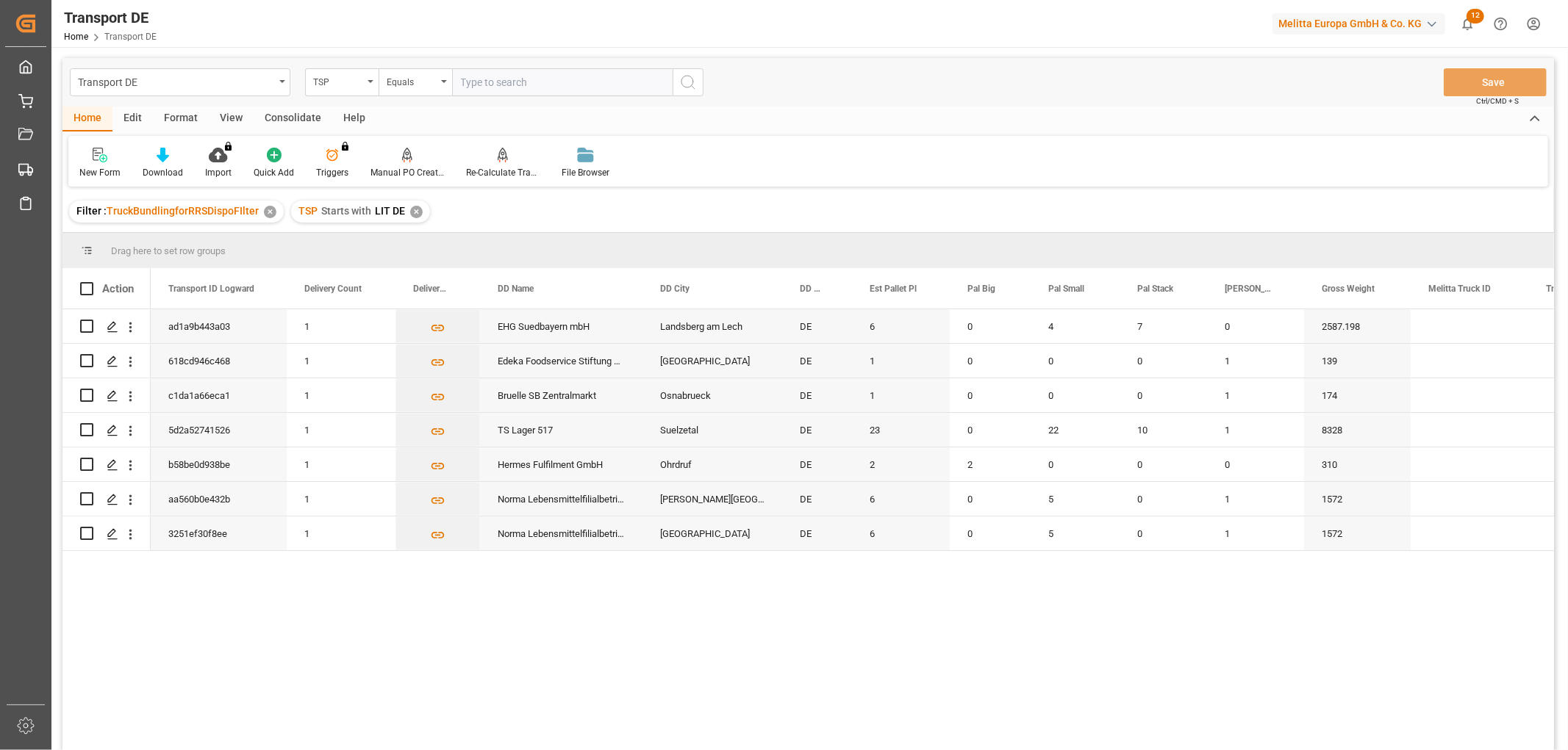
click at [413, 210] on div "✕" at bounding box center [416, 212] width 12 height 12
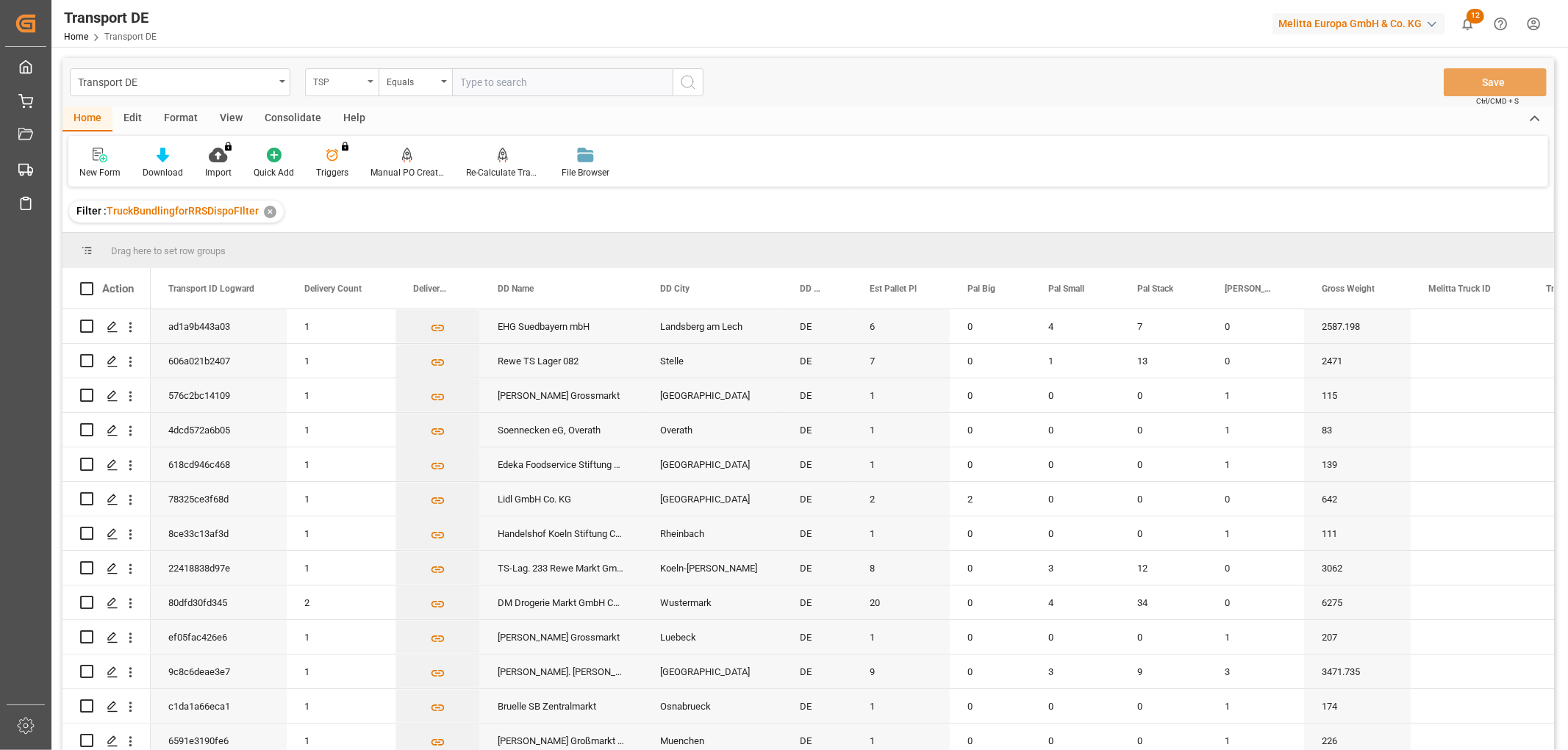
click at [333, 78] on div "TSP" at bounding box center [338, 80] width 50 height 17
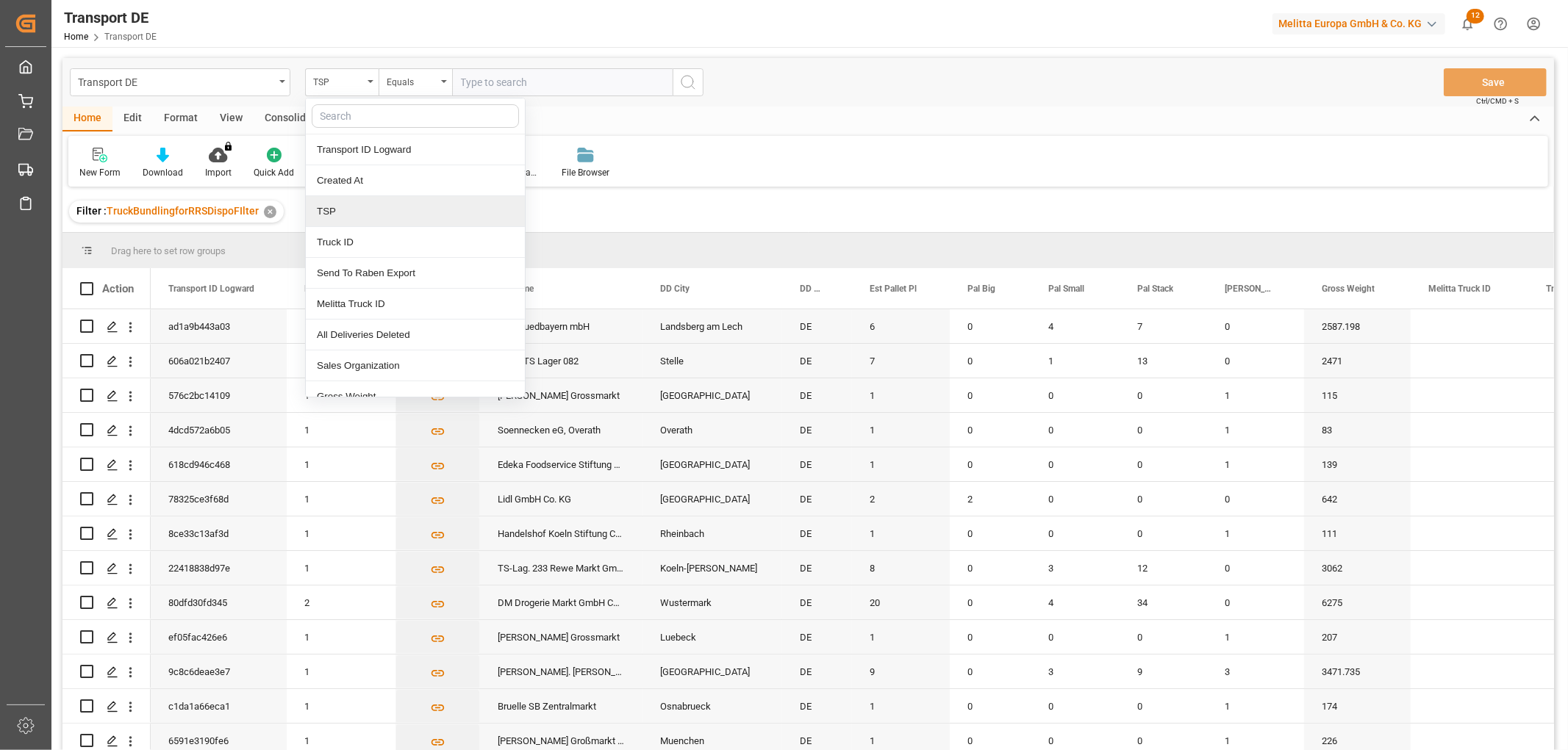
click at [333, 212] on div "TSP" at bounding box center [415, 212] width 219 height 31
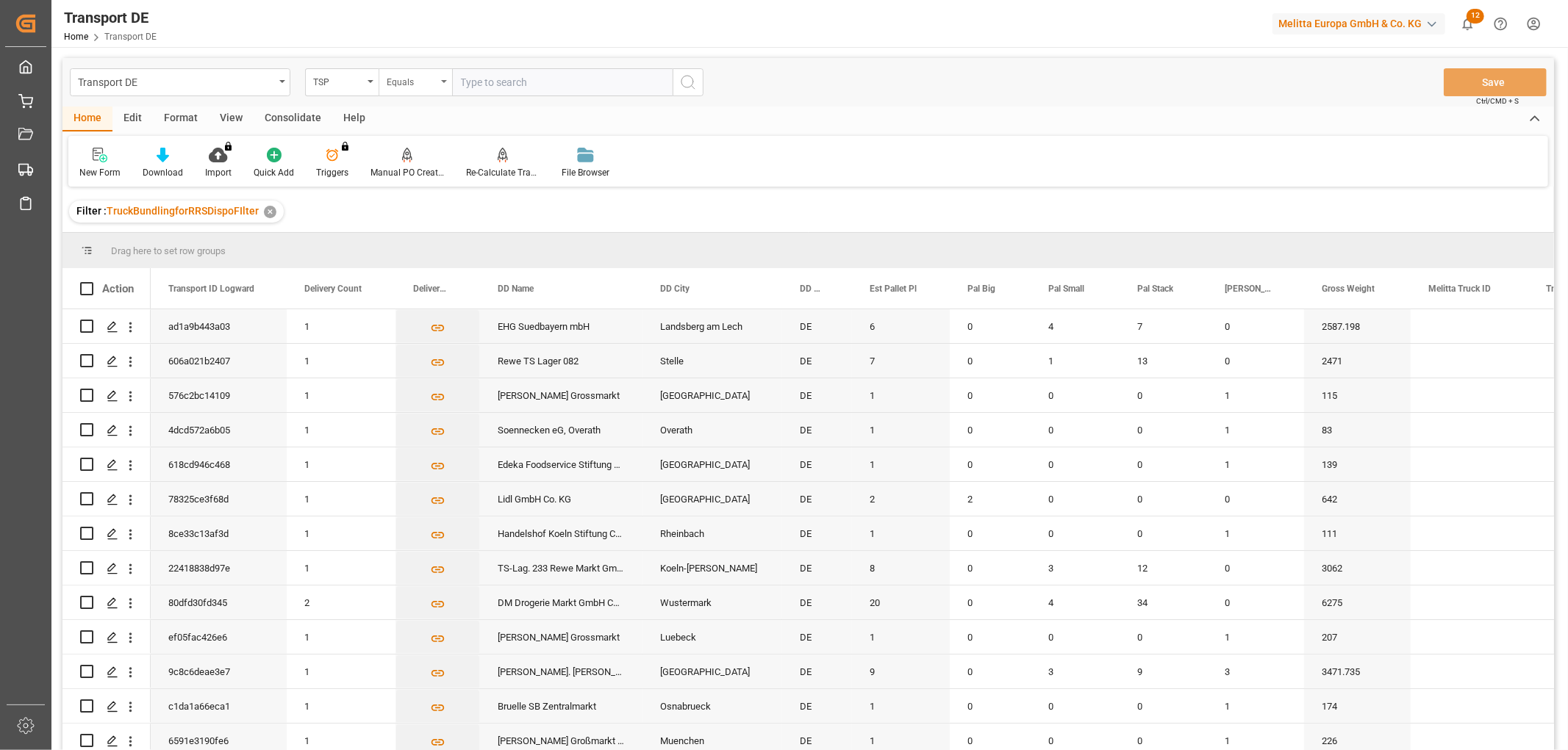
click at [408, 82] on div "Equals" at bounding box center [411, 80] width 50 height 17
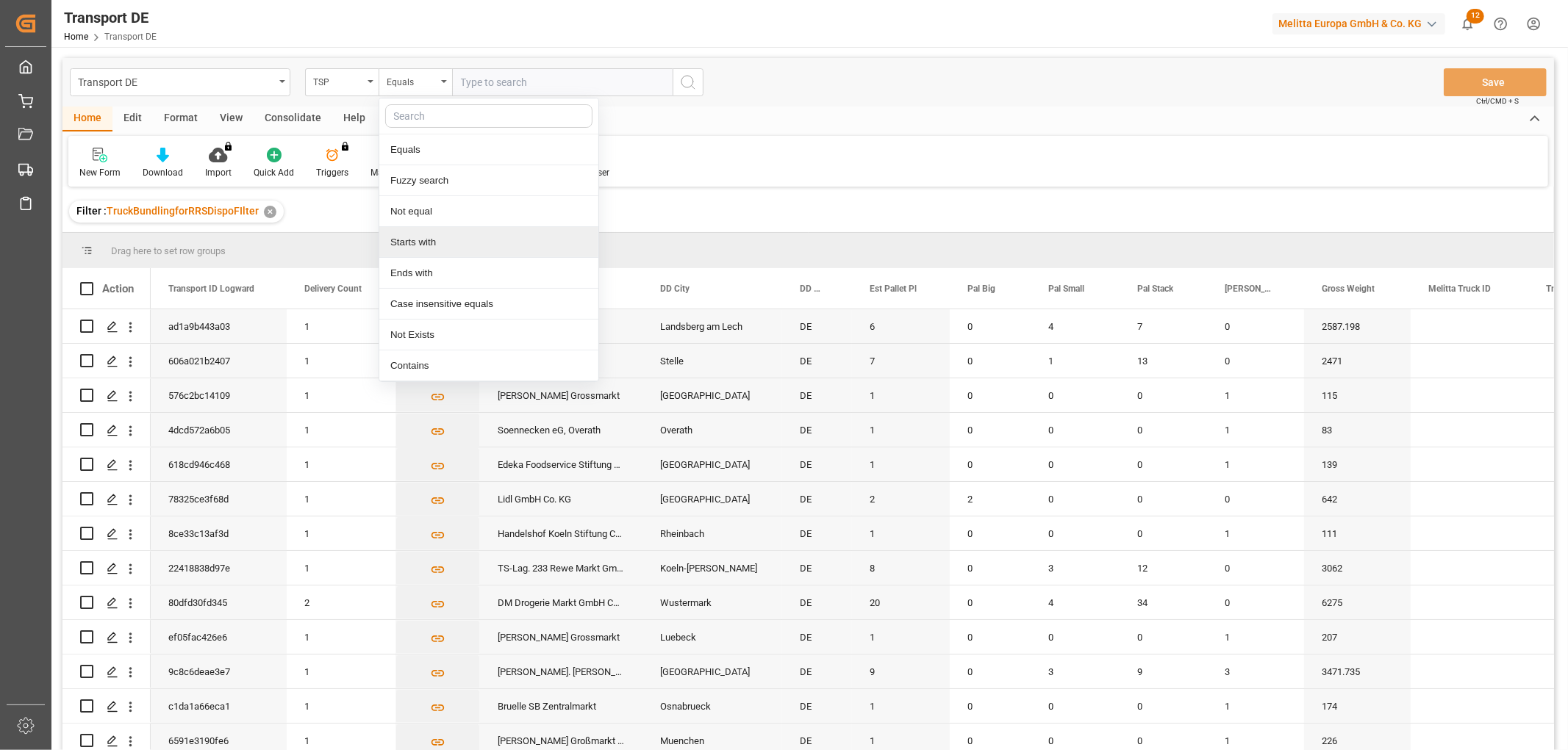
click at [429, 251] on div "Starts with" at bounding box center [489, 242] width 219 height 31
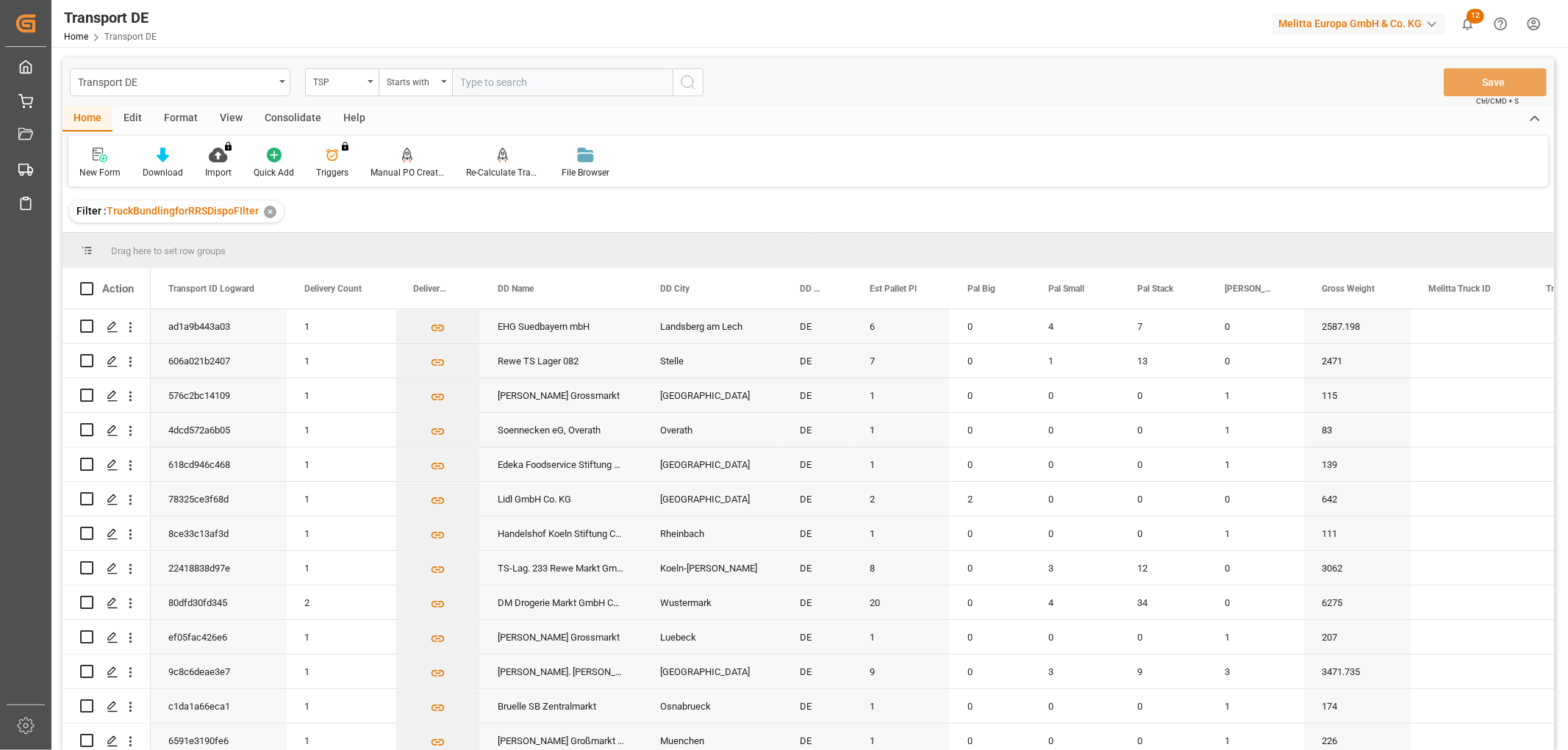
click at [480, 82] on input "text" at bounding box center [563, 83] width 220 height 28
type input "K"
type input "[PERSON_NAME]"
click at [685, 82] on icon "search button" at bounding box center [688, 82] width 18 height 18
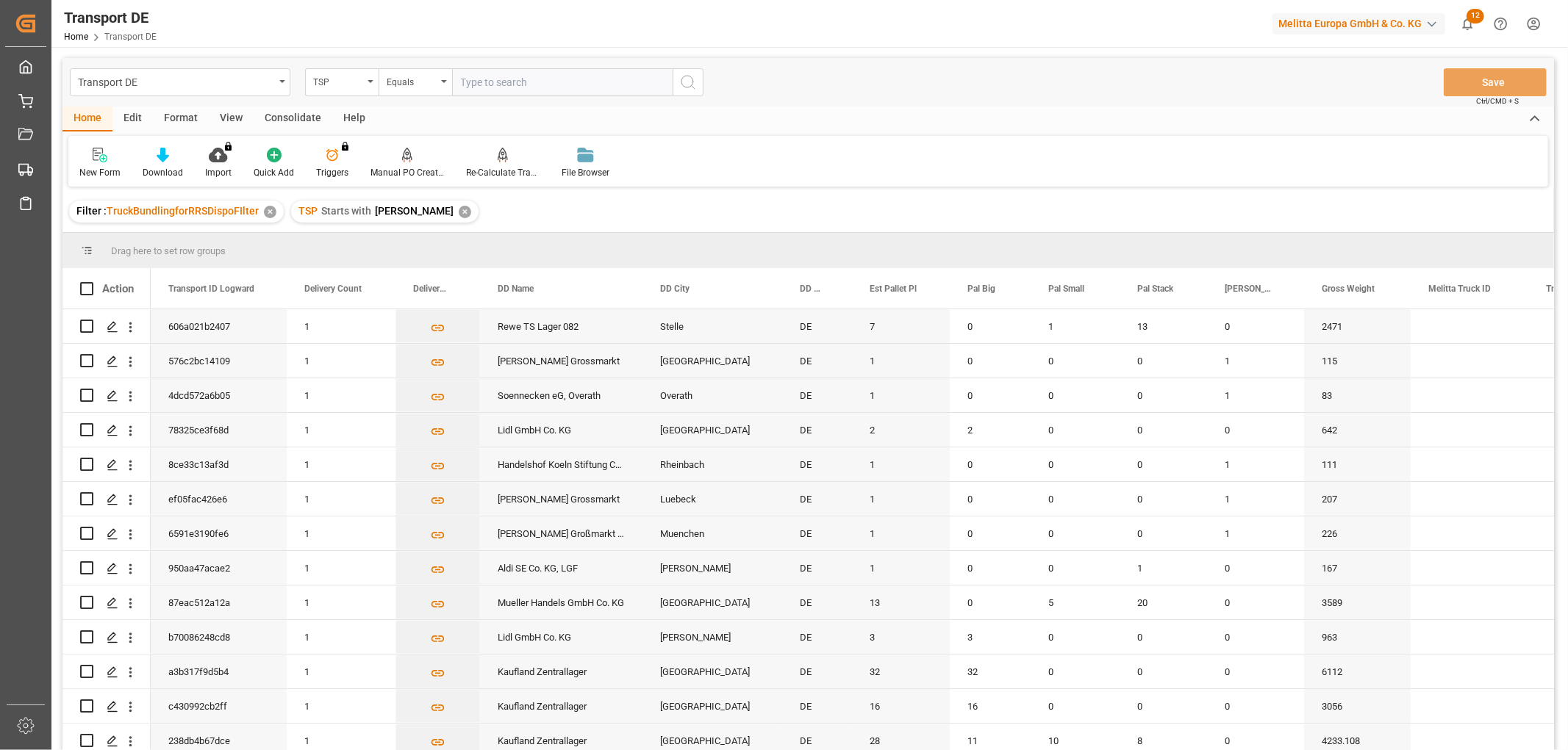
click at [296, 122] on div "Consolidate" at bounding box center [293, 119] width 78 height 25
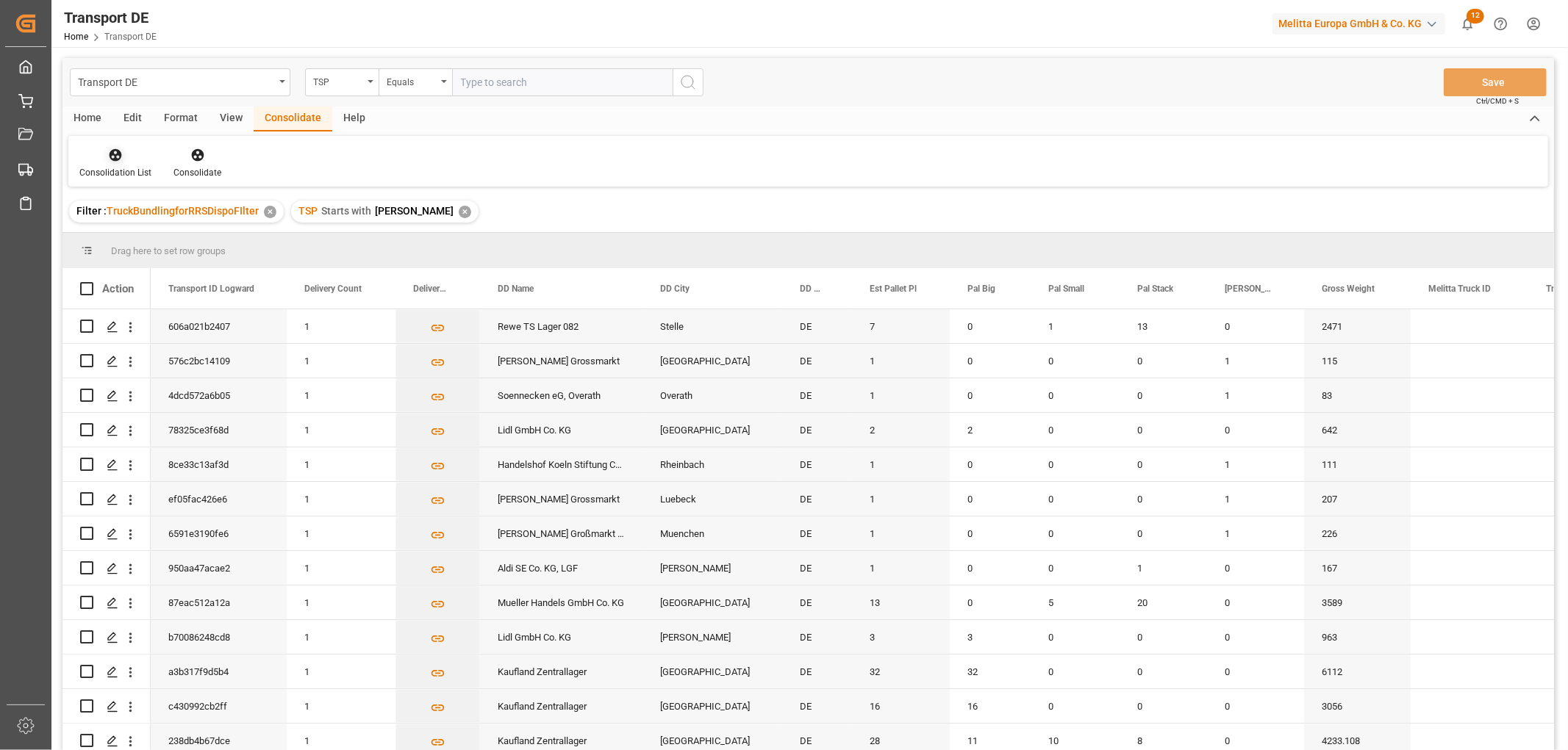
click at [116, 160] on icon at bounding box center [116, 155] width 12 height 12
click at [122, 237] on div "Transport DE TSP Equals Save Ctrl/CMD + S Home Edit Format View Consolidate Hel…" at bounding box center [808, 423] width 1491 height 731
